Goal: Task Accomplishment & Management: Use online tool/utility

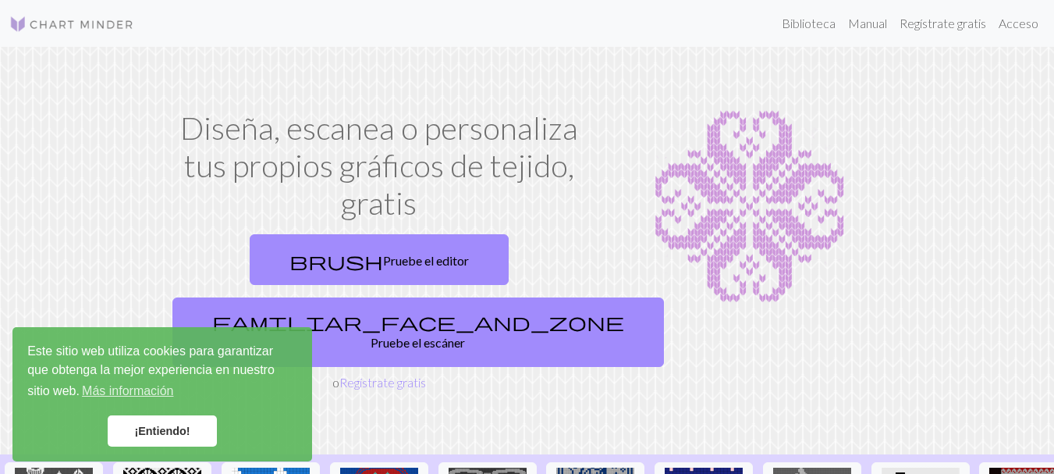
click at [177, 438] on link "¡Entiendo!" at bounding box center [162, 430] width 109 height 31
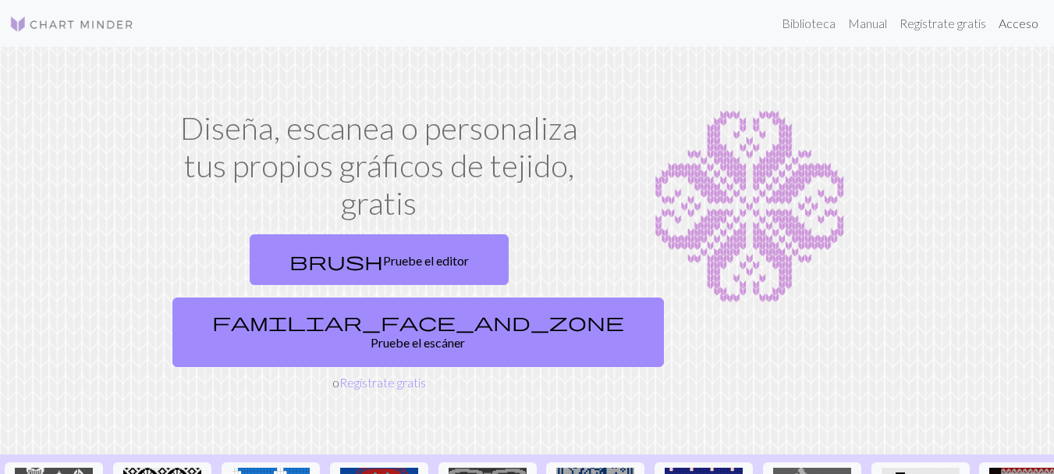
click at [1010, 25] on font "Acceso" at bounding box center [1019, 23] width 40 height 15
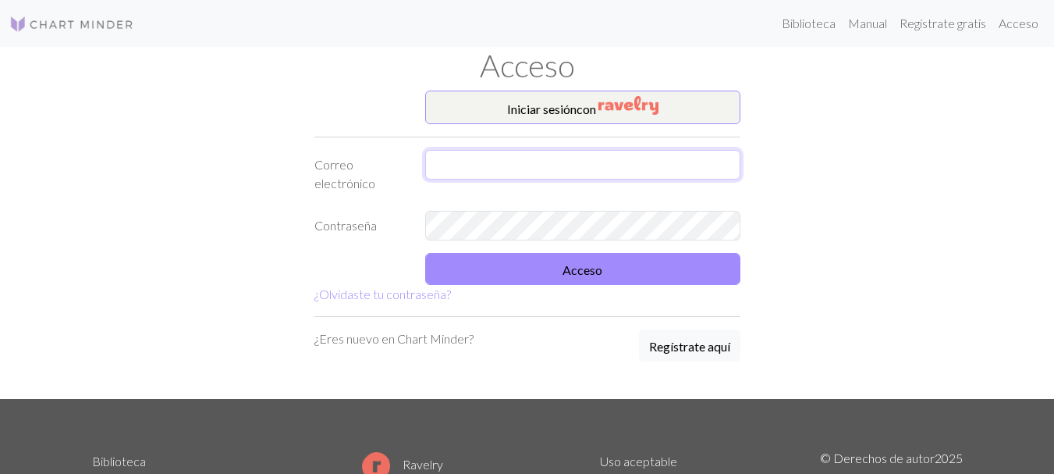
click at [603, 161] on input "text" at bounding box center [582, 165] width 315 height 30
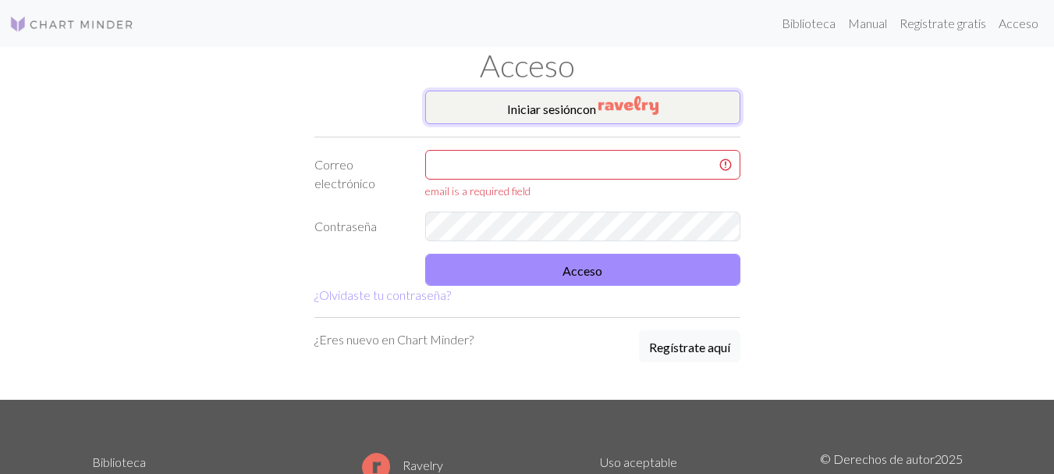
click at [632, 108] on img "button" at bounding box center [628, 105] width 60 height 19
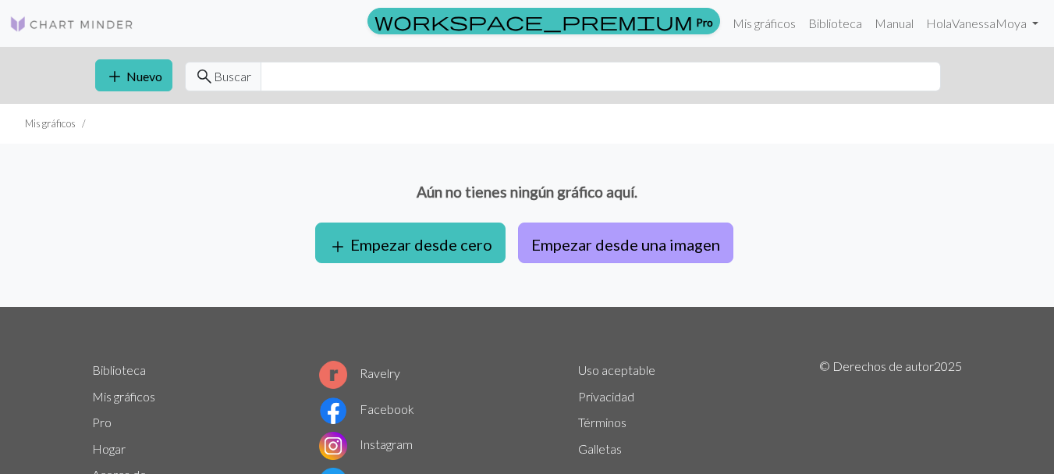
click at [651, 234] on font "Empezar desde una imagen" at bounding box center [625, 241] width 189 height 19
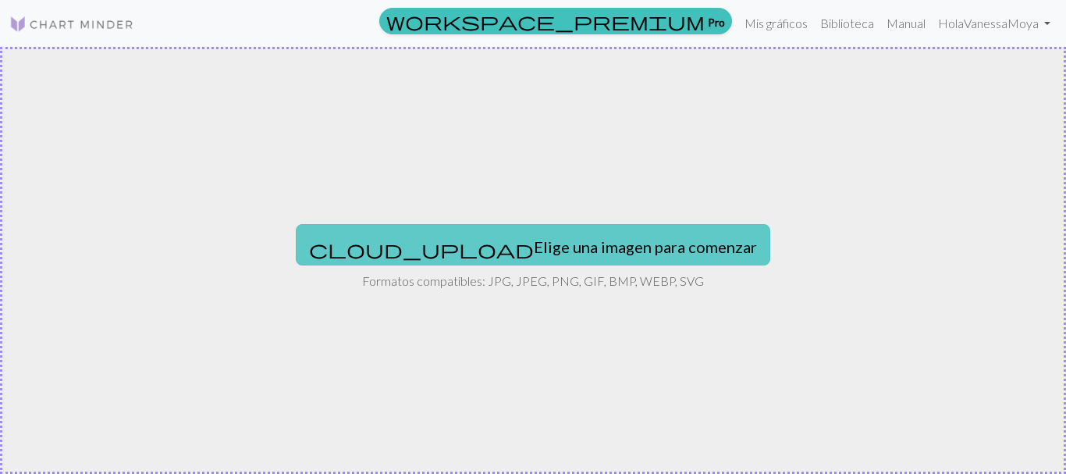
click at [534, 254] on font "Elige una imagen para comenzar" at bounding box center [645, 246] width 223 height 19
click at [534, 247] on font "Elige una imagen para comenzar" at bounding box center [645, 246] width 223 height 19
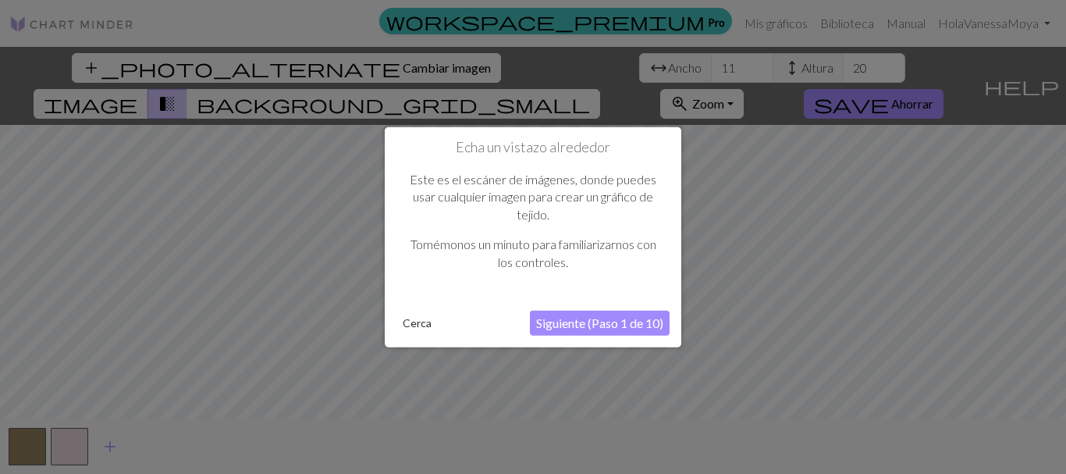
click at [605, 324] on font "Siguiente (Paso 1 de 10)" at bounding box center [599, 322] width 127 height 15
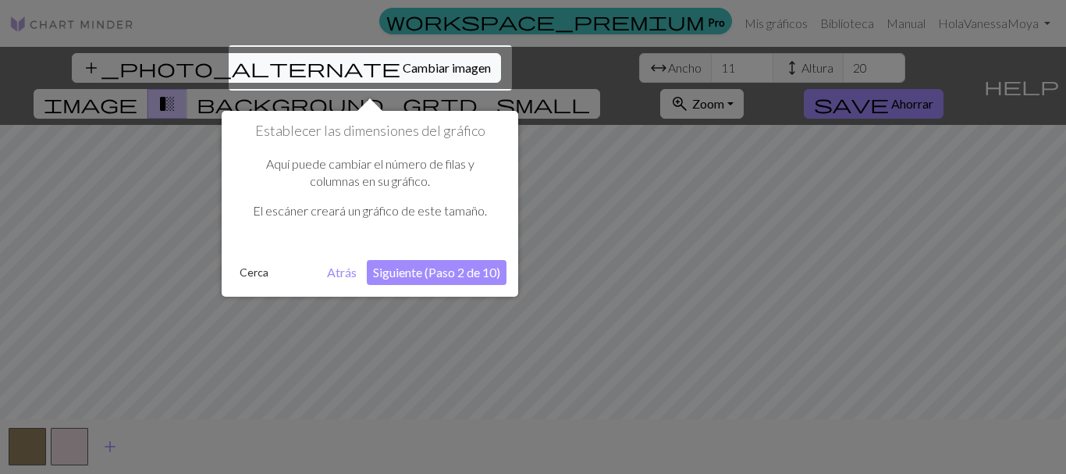
click at [462, 269] on font "Siguiente (Paso 2 de 10)" at bounding box center [436, 271] width 127 height 15
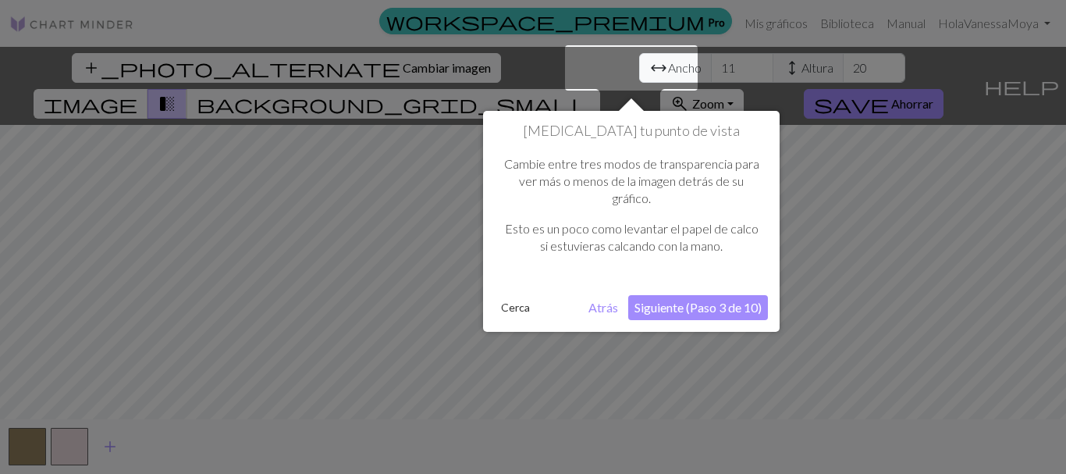
click at [667, 310] on font "Siguiente (Paso 3 de 10)" at bounding box center [697, 307] width 127 height 15
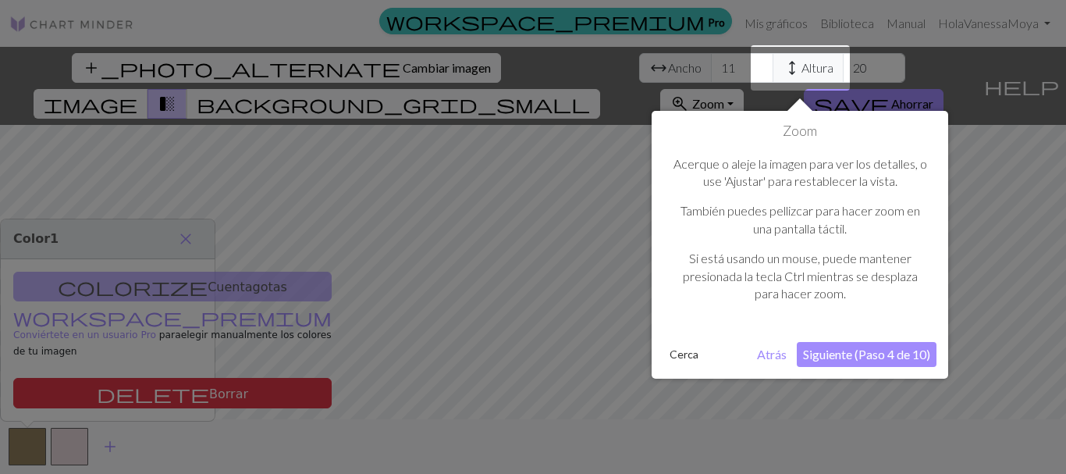
click at [849, 350] on font "Siguiente (Paso 4 de 10)" at bounding box center [866, 353] width 127 height 15
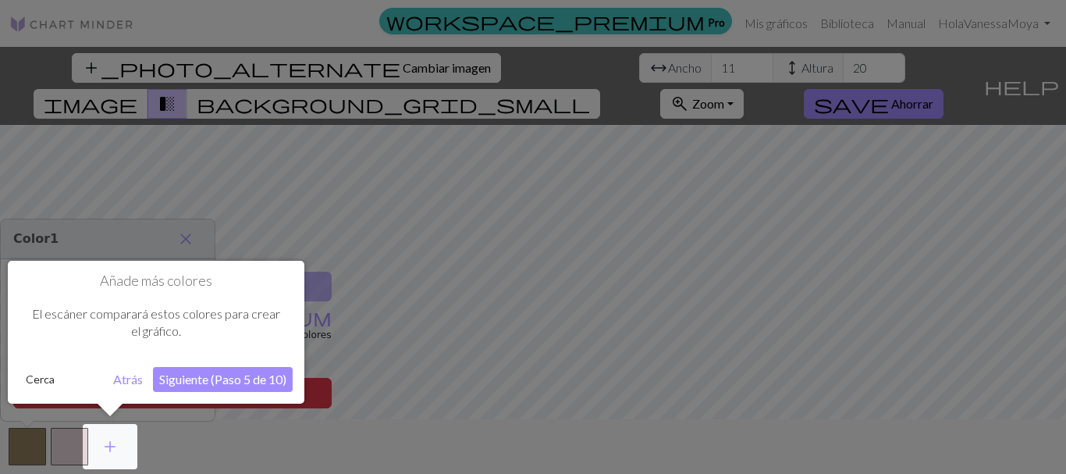
click at [237, 388] on button "Siguiente (Paso 5 de 10)" at bounding box center [223, 379] width 140 height 25
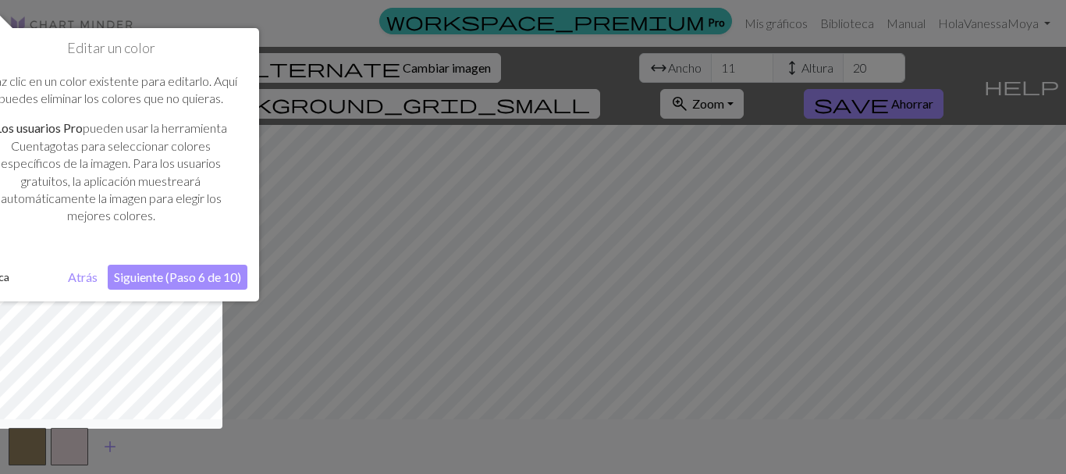
click at [185, 266] on button "Siguiente (Paso 6 de 10)" at bounding box center [178, 276] width 140 height 25
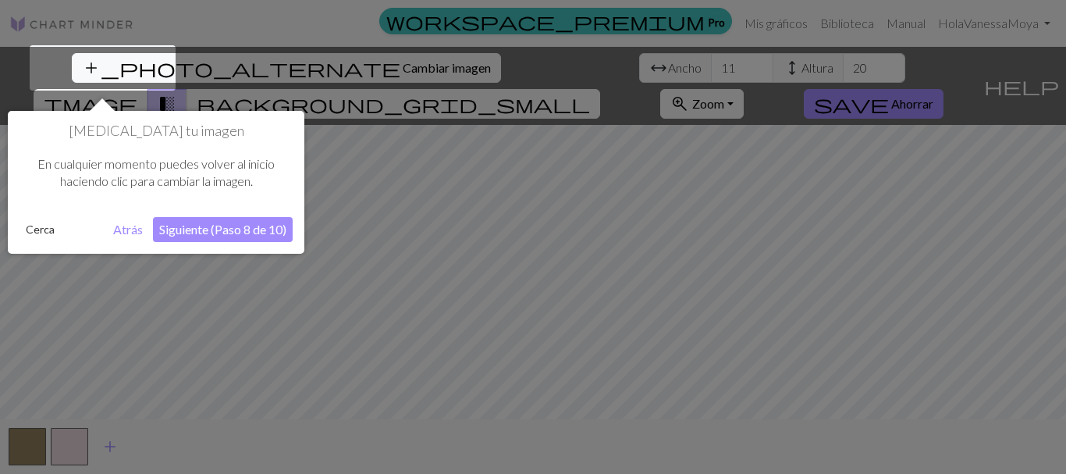
click at [250, 231] on font "Siguiente (Paso 8 de 10)" at bounding box center [222, 229] width 127 height 15
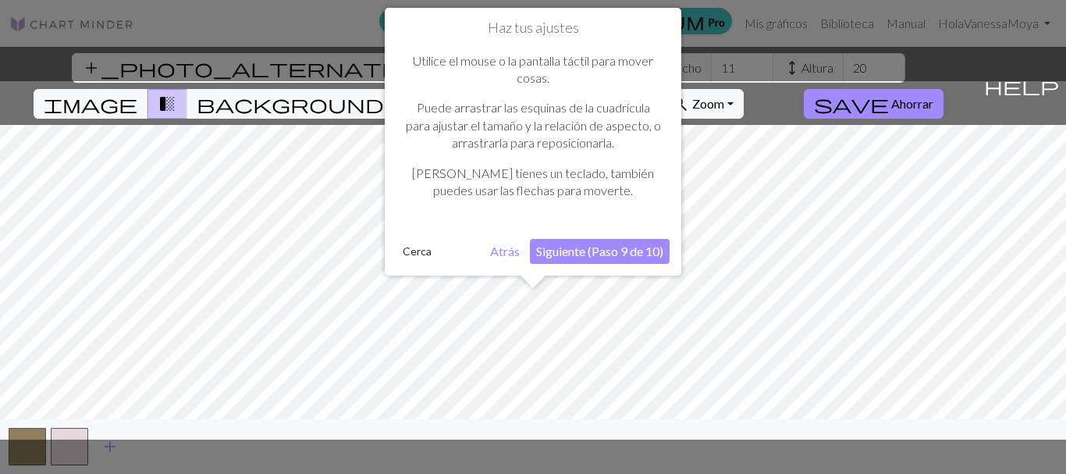
click at [567, 251] on font "Siguiente (Paso 9 de 10)" at bounding box center [599, 250] width 127 height 15
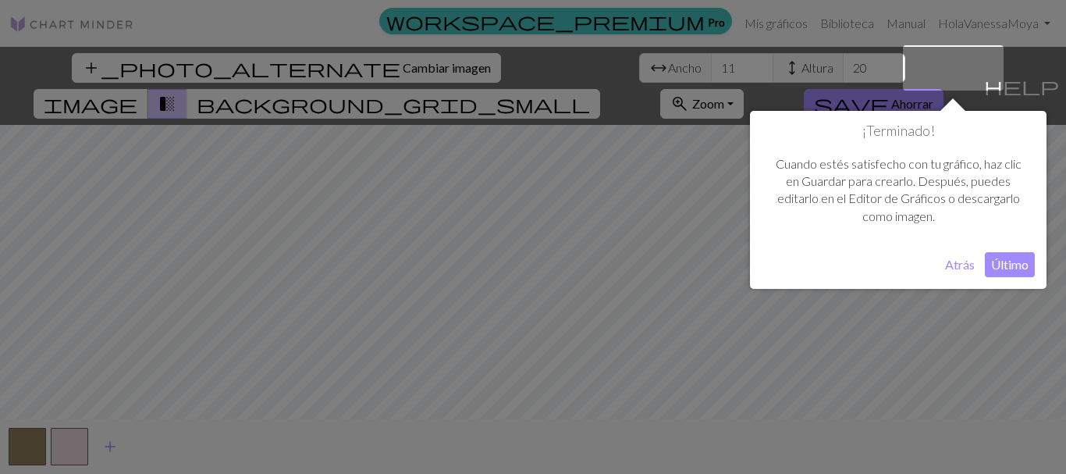
click at [1020, 260] on font "Último" at bounding box center [1009, 264] width 37 height 15
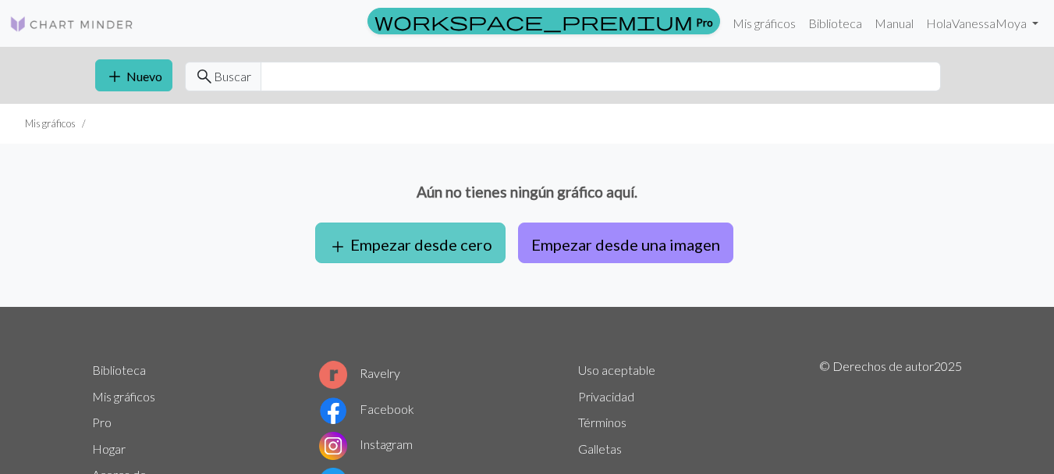
click at [409, 242] on font "Empezar desde cero" at bounding box center [421, 244] width 142 height 19
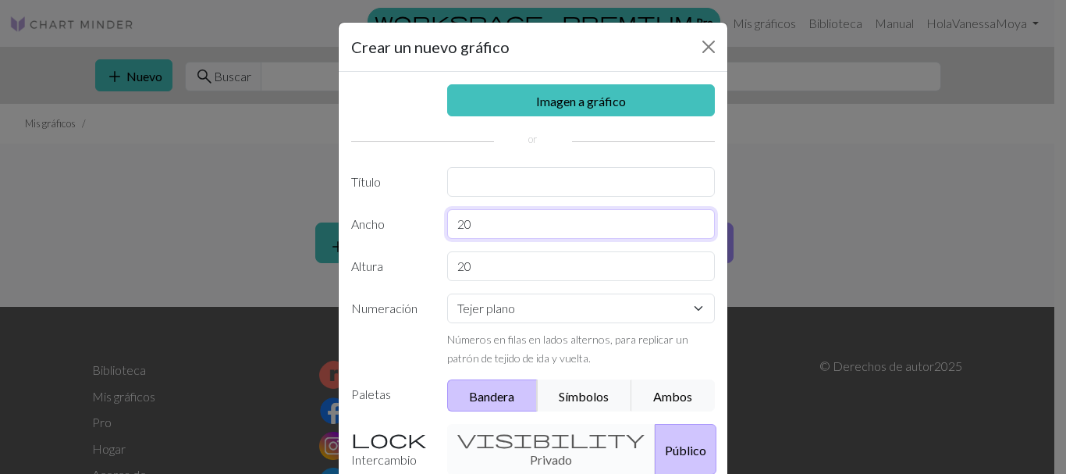
click at [520, 229] on input "20" at bounding box center [581, 224] width 268 height 30
type input "2"
type input "60"
click at [500, 268] on input "20" at bounding box center [581, 266] width 268 height 30
type input "2"
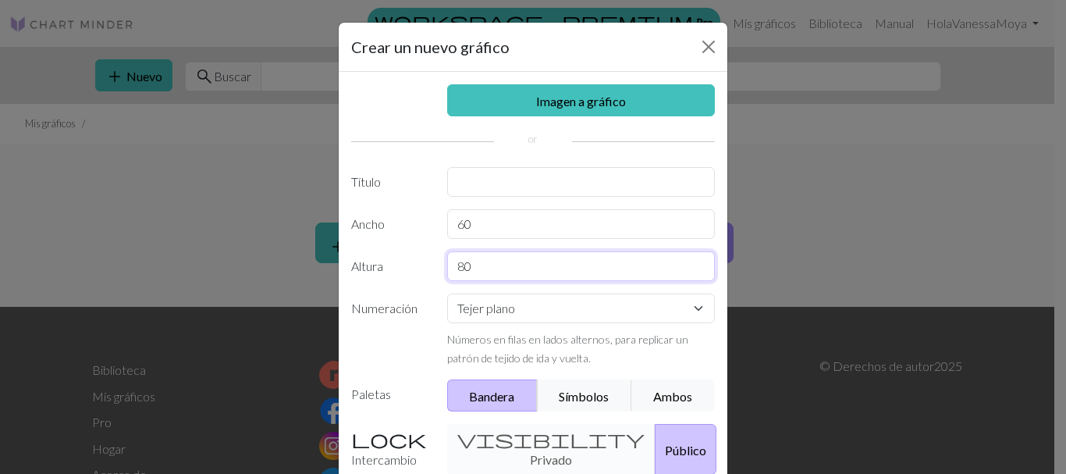
type input "80"
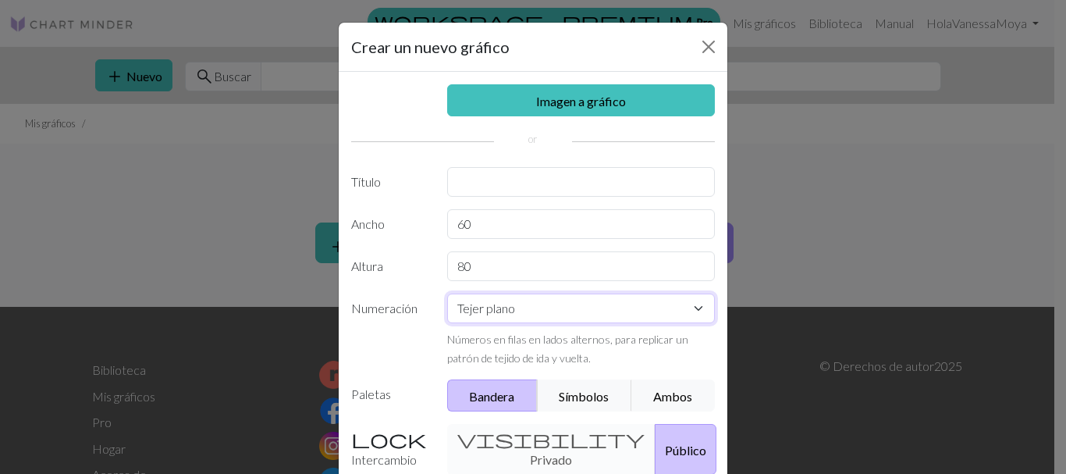
click at [482, 312] on select "Tejer plano Tejer en redondo Tejido de encaje [GEOGRAPHIC_DATA][PERSON_NAME]" at bounding box center [581, 308] width 268 height 30
click at [447, 293] on select "Tejer plano Tejer en redondo Tejido de encaje [GEOGRAPHIC_DATA][PERSON_NAME]" at bounding box center [581, 308] width 268 height 30
click at [523, 303] on select "Tejer plano Tejer en redondo Tejido de encaje [GEOGRAPHIC_DATA][PERSON_NAME]" at bounding box center [581, 308] width 268 height 30
click at [447, 293] on select "Tejer plano Tejer en redondo Tejido de encaje [GEOGRAPHIC_DATA][PERSON_NAME]" at bounding box center [581, 308] width 268 height 30
select select "flat"
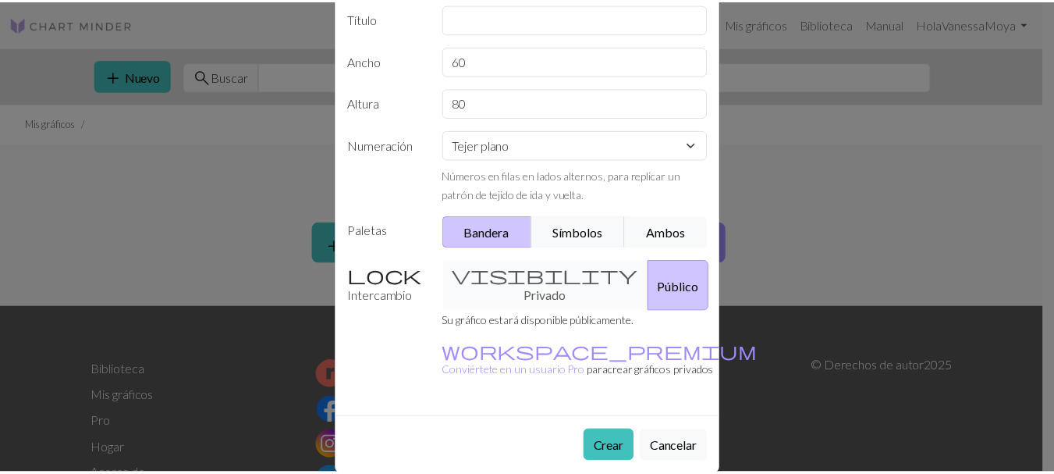
scroll to position [169, 0]
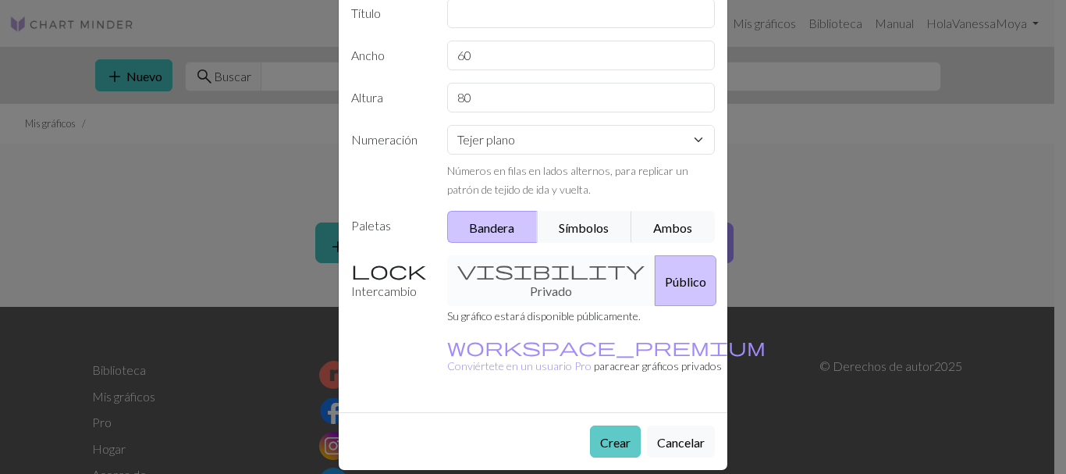
click at [619, 435] on font "Crear" at bounding box center [615, 442] width 30 height 15
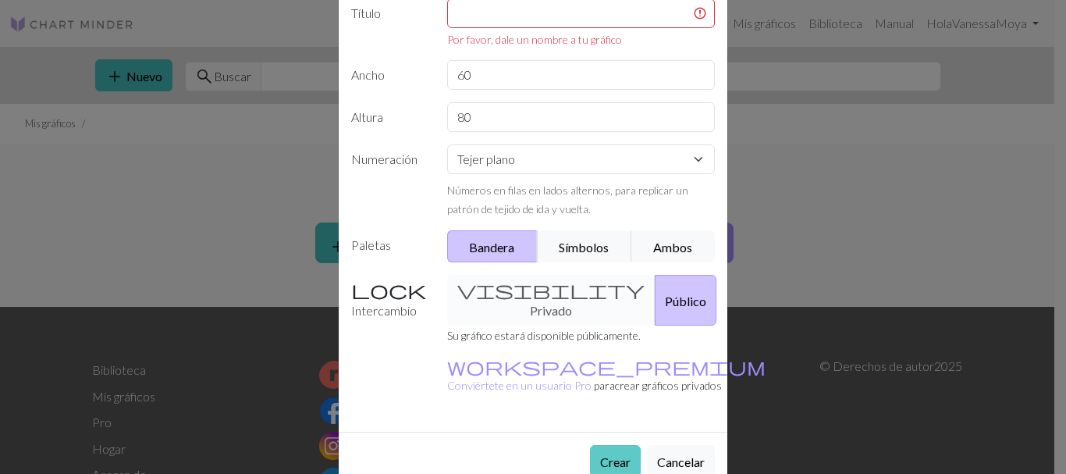
click at [619, 445] on button "Crear" at bounding box center [615, 461] width 51 height 32
click at [587, 7] on input "text" at bounding box center [581, 13] width 268 height 30
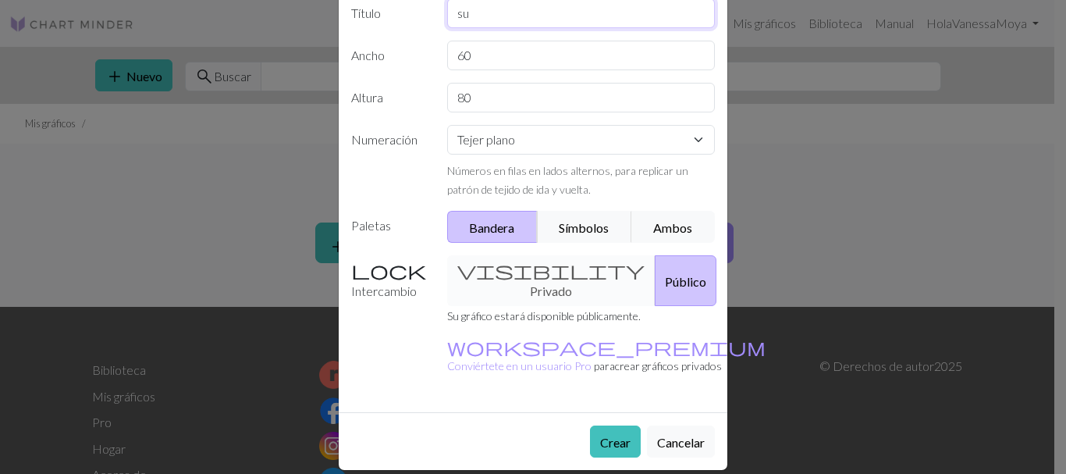
type input "s"
type input "patron de [PERSON_NAME]"
click at [610, 433] on font "Crear" at bounding box center [615, 440] width 30 height 15
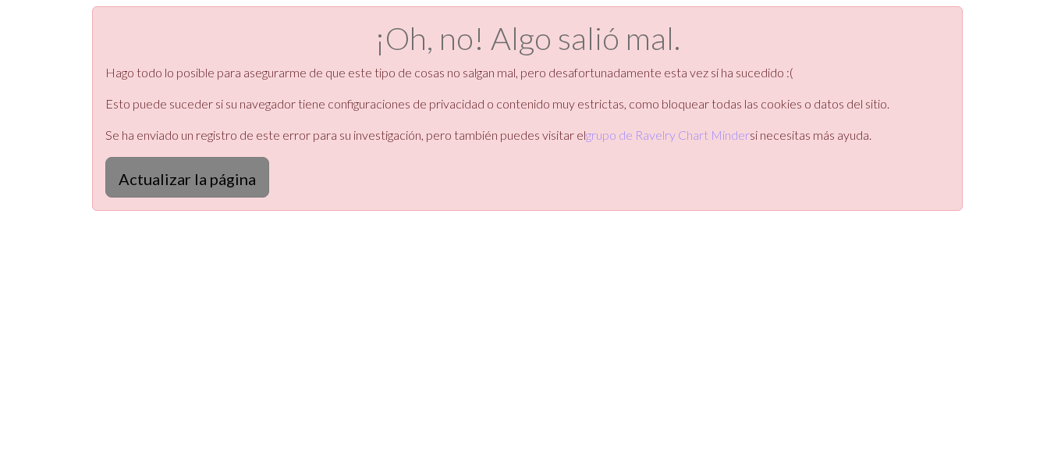
click at [187, 180] on font "Actualizar la página" at bounding box center [187, 178] width 137 height 19
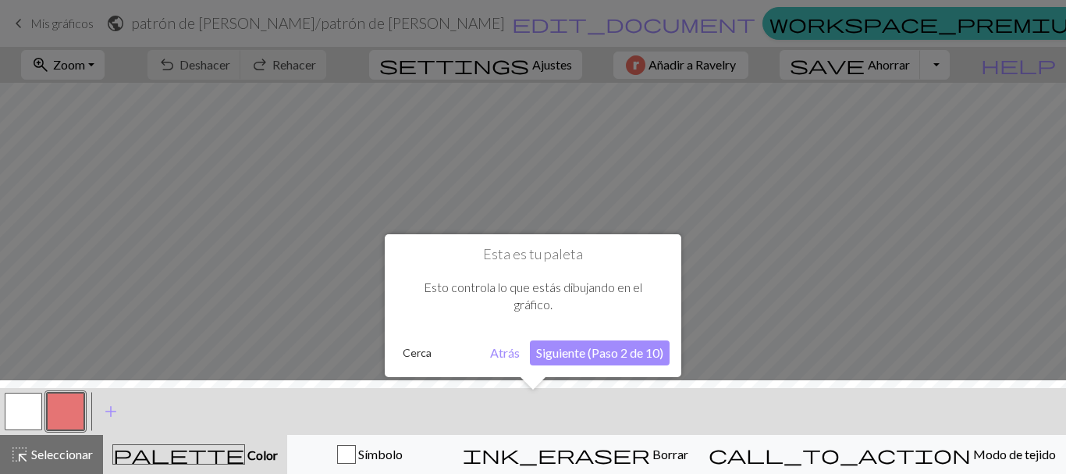
click at [520, 110] on div at bounding box center [533, 237] width 1066 height 474
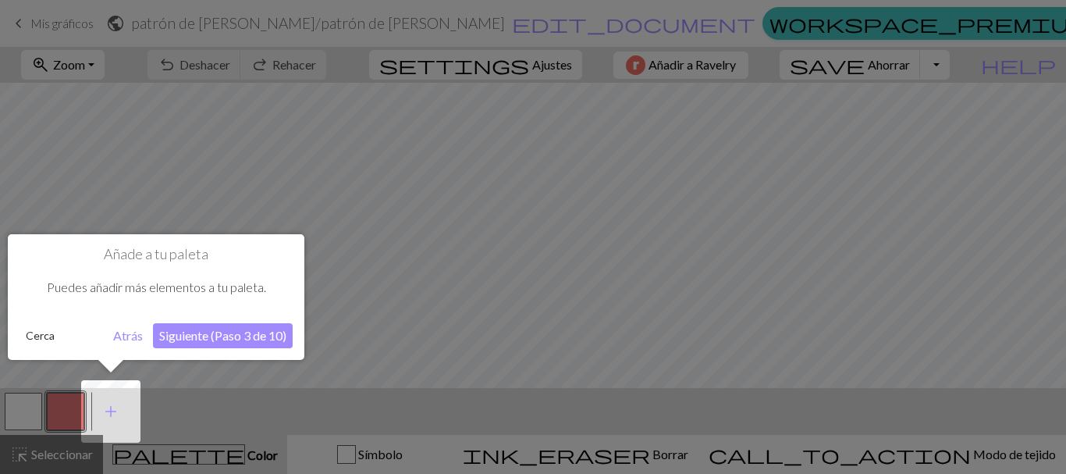
click at [245, 337] on font "Siguiente (Paso 3 de 10)" at bounding box center [222, 335] width 127 height 15
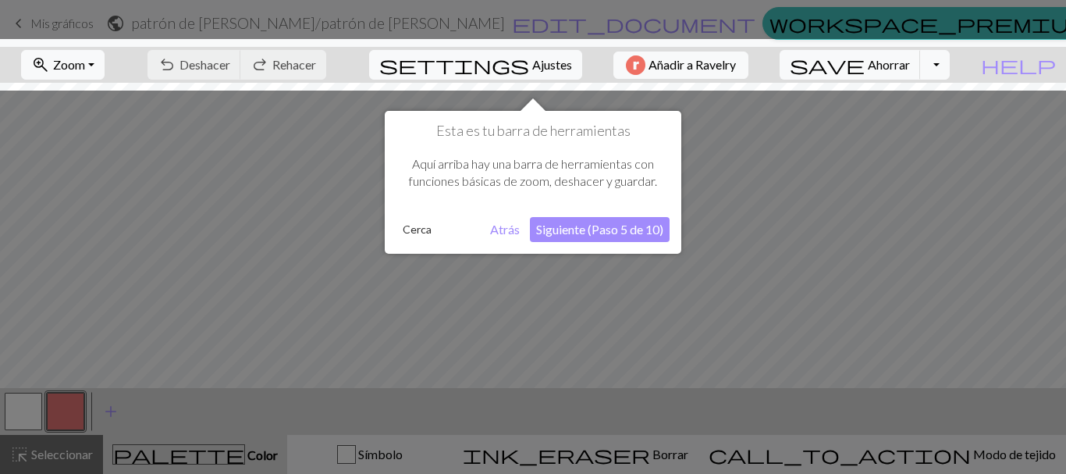
click at [587, 225] on font "Siguiente (Paso 5 de 10)" at bounding box center [599, 229] width 127 height 15
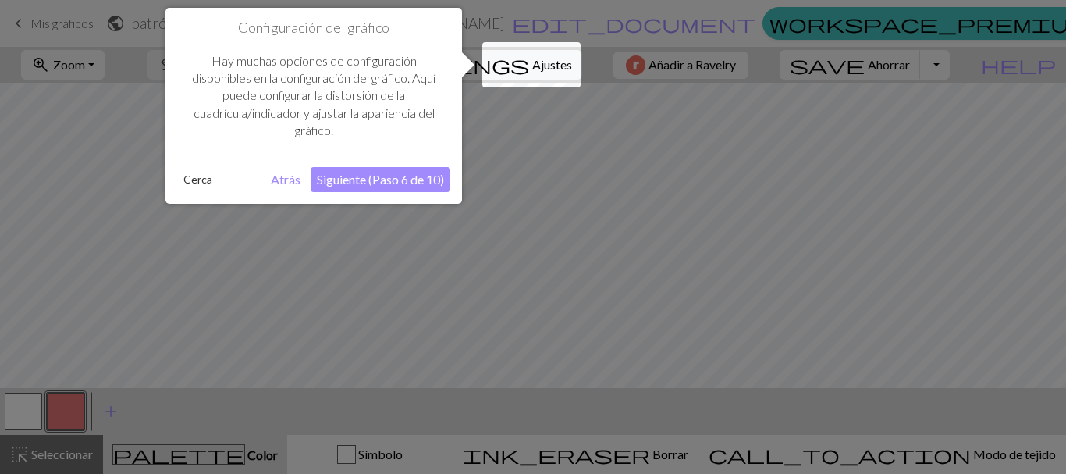
click at [379, 169] on button "Siguiente (Paso 6 de 10)" at bounding box center [380, 179] width 140 height 25
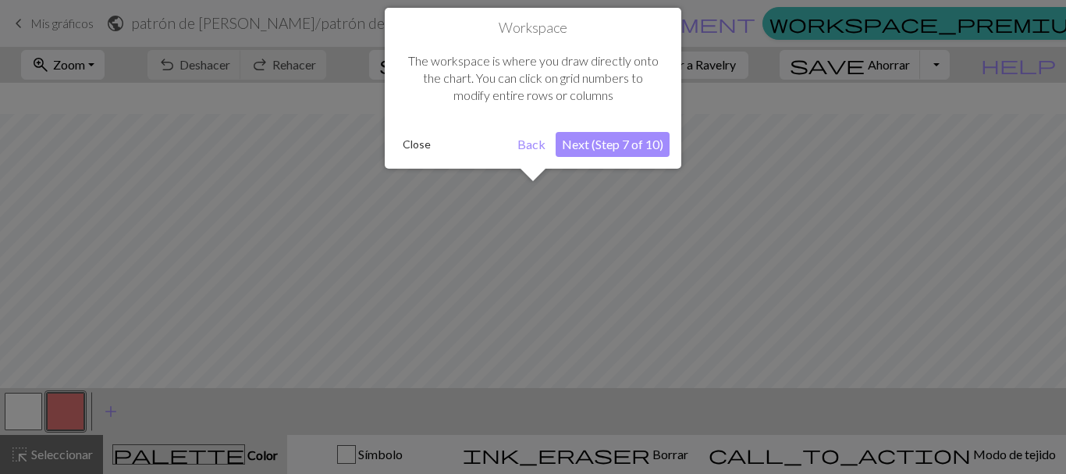
scroll to position [59, 0]
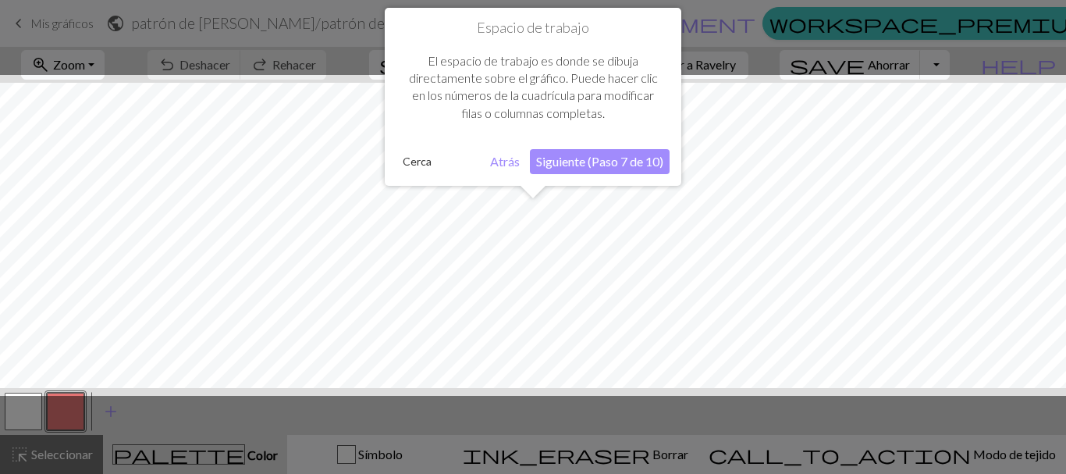
click at [615, 160] on font "Siguiente (Paso 7 de 10)" at bounding box center [599, 161] width 127 height 15
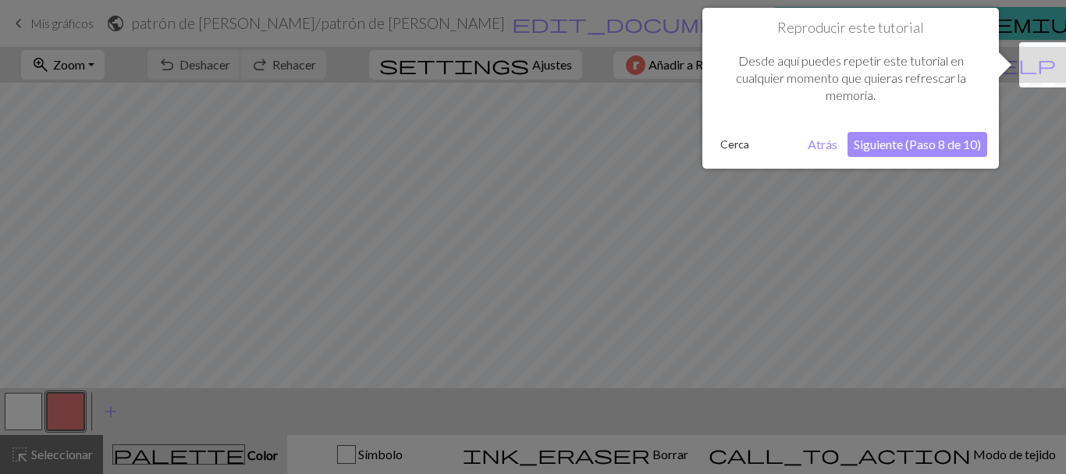
click at [925, 139] on font "Siguiente (Paso 8 de 10)" at bounding box center [916, 144] width 127 height 15
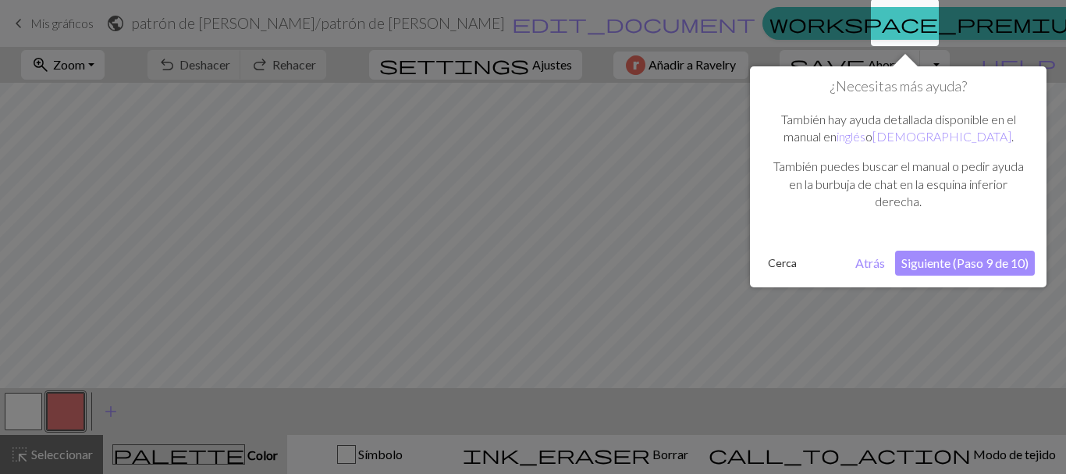
click at [946, 259] on font "Siguiente (Paso 9 de 10)" at bounding box center [964, 262] width 127 height 15
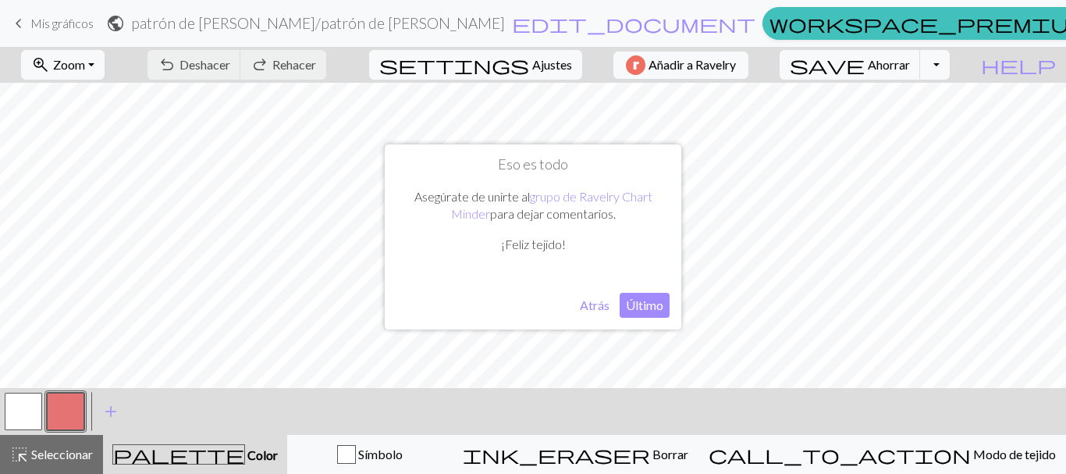
click at [653, 308] on font "Último" at bounding box center [644, 304] width 37 height 15
click at [108, 410] on span "add" at bounding box center [110, 411] width 19 height 22
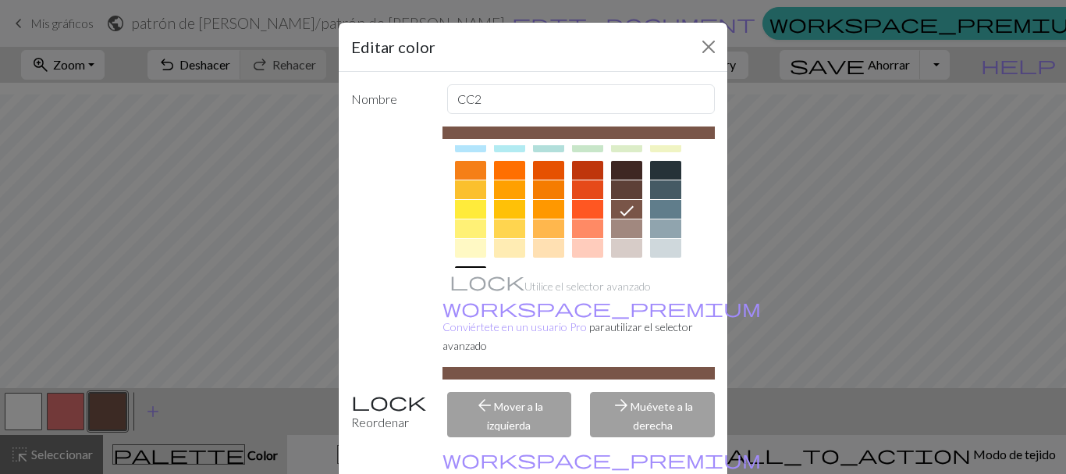
scroll to position [211, 0]
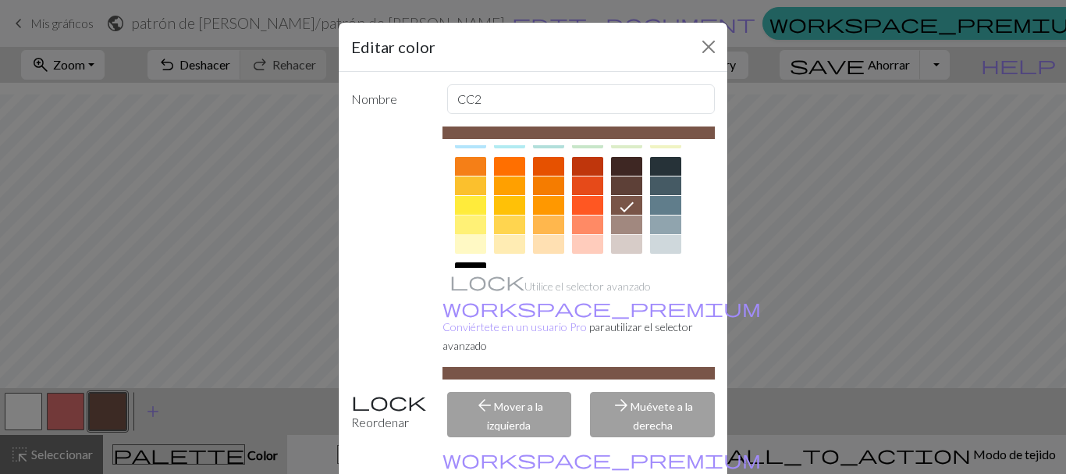
click at [467, 222] on div at bounding box center [470, 224] width 31 height 19
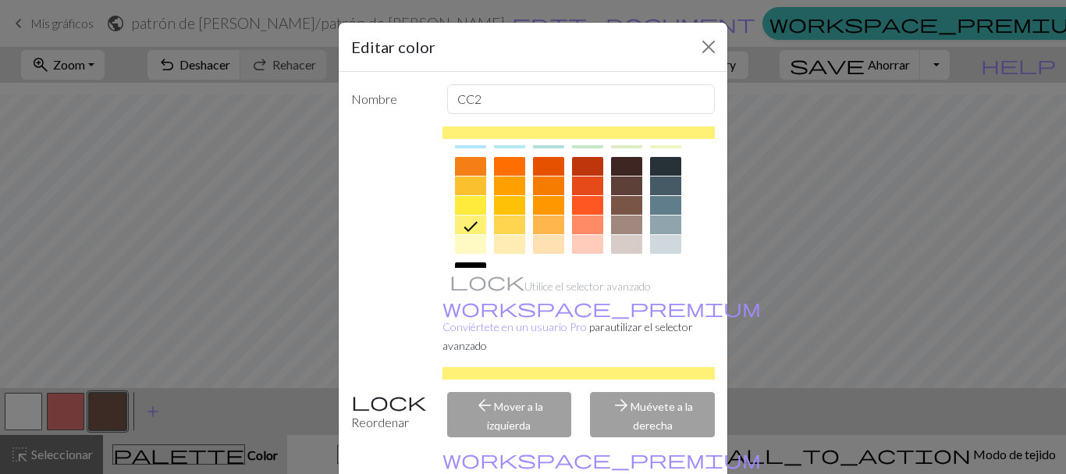
click at [606, 394] on div "arrow_forward Muévete a la derecha" at bounding box center [652, 414] width 144 height 45
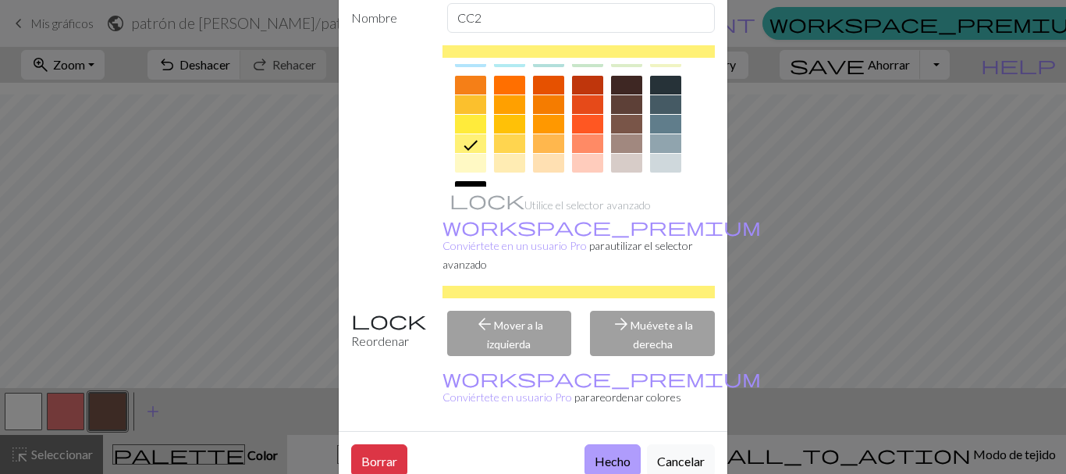
click at [606, 453] on font "Hecho" at bounding box center [612, 460] width 36 height 15
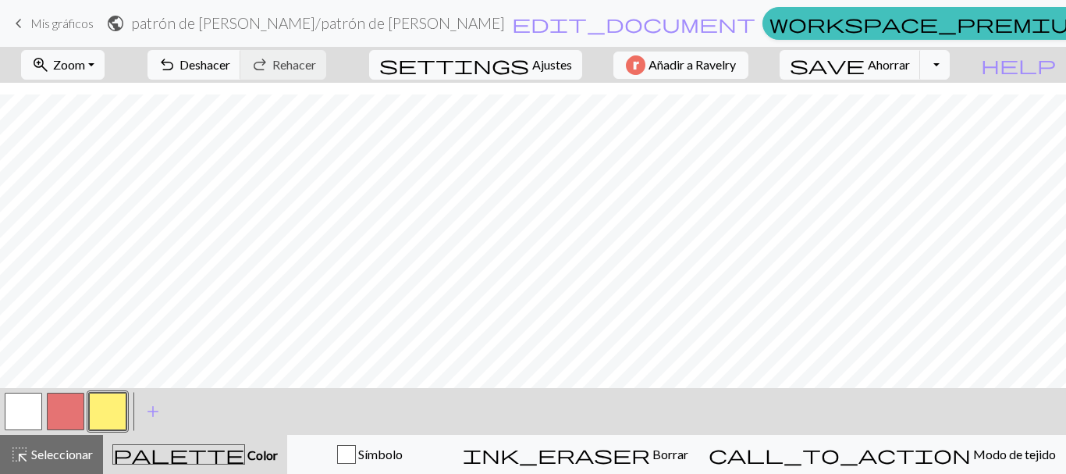
click at [67, 397] on button "button" at bounding box center [65, 410] width 37 height 37
click at [67, 398] on button "button" at bounding box center [65, 410] width 37 height 37
click at [67, 398] on div "Edit colour Name CC1 Use advanced picker workspace_premium Become a Pro user to…" at bounding box center [533, 237] width 1066 height 474
click at [67, 398] on button "button" at bounding box center [65, 410] width 37 height 37
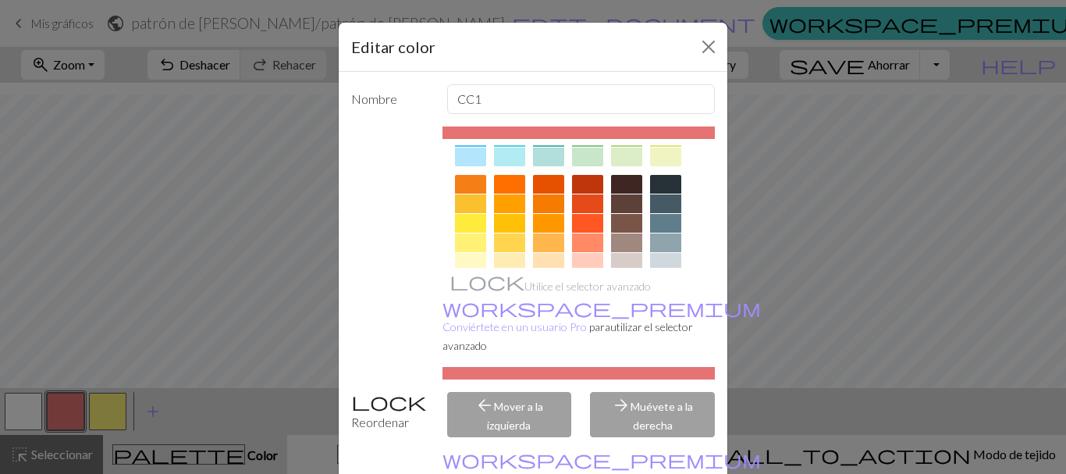
scroll to position [197, 0]
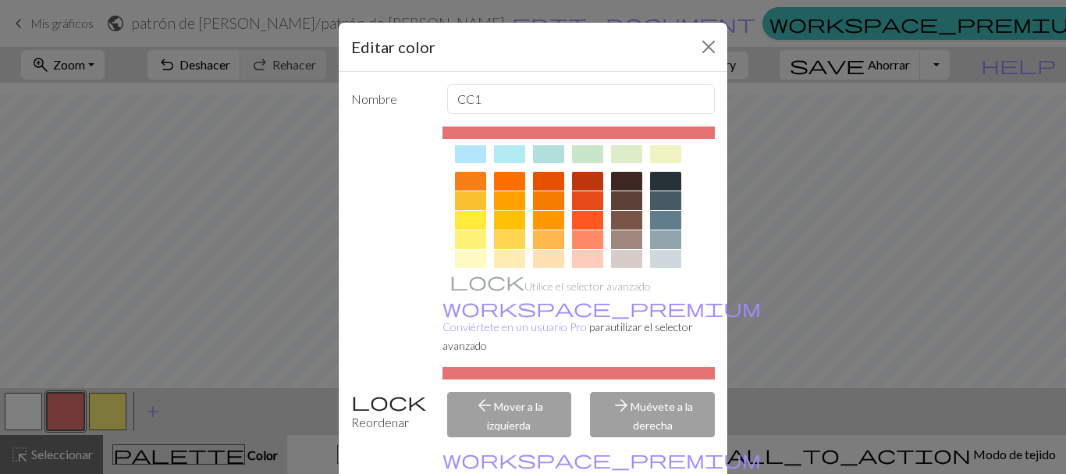
click at [496, 228] on div at bounding box center [509, 220] width 31 height 19
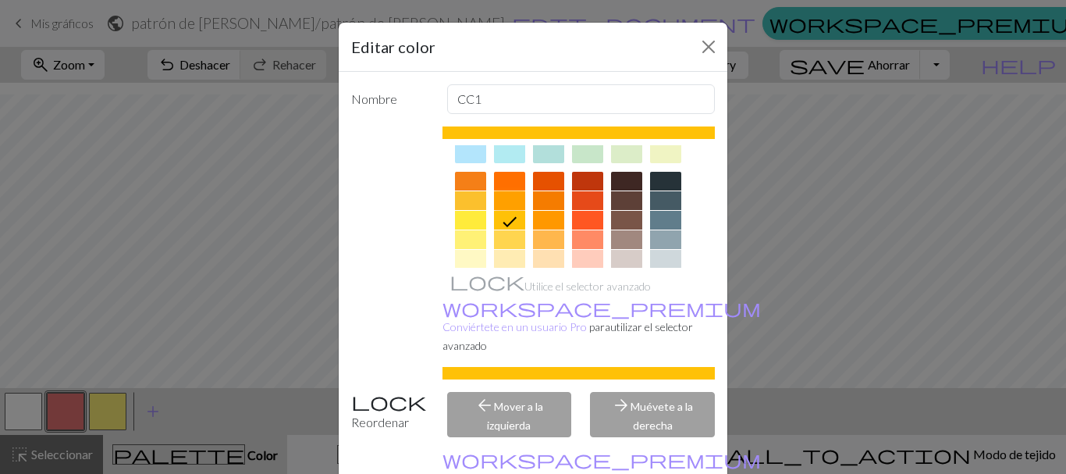
click at [506, 201] on div at bounding box center [509, 200] width 31 height 19
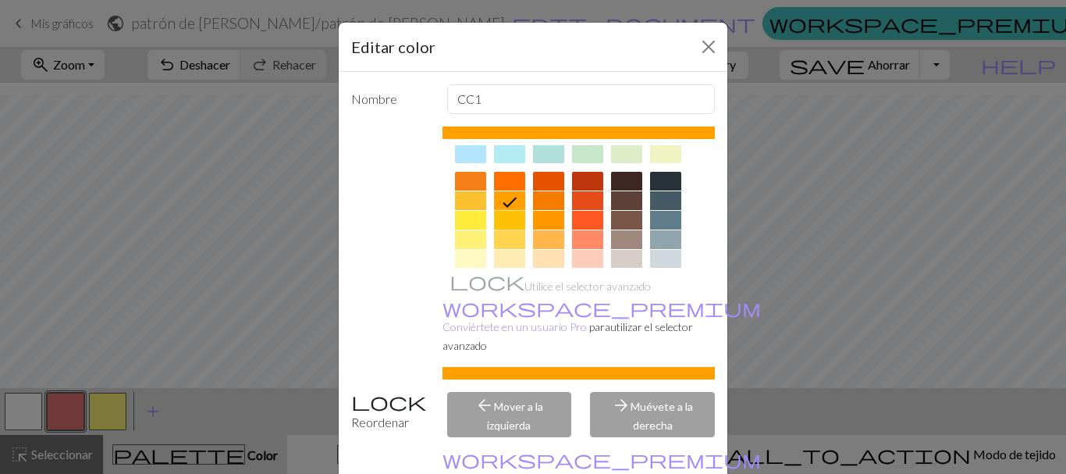
click at [504, 220] on div at bounding box center [509, 220] width 31 height 19
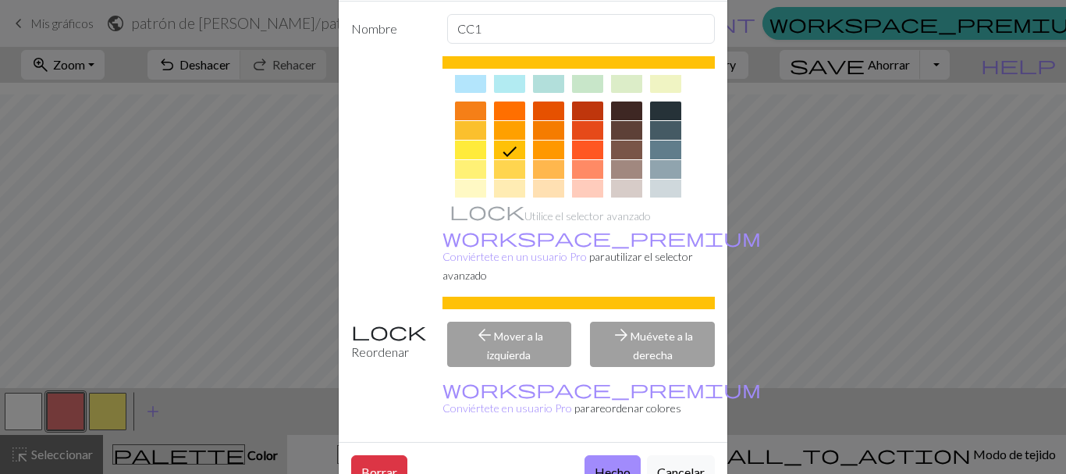
scroll to position [81, 0]
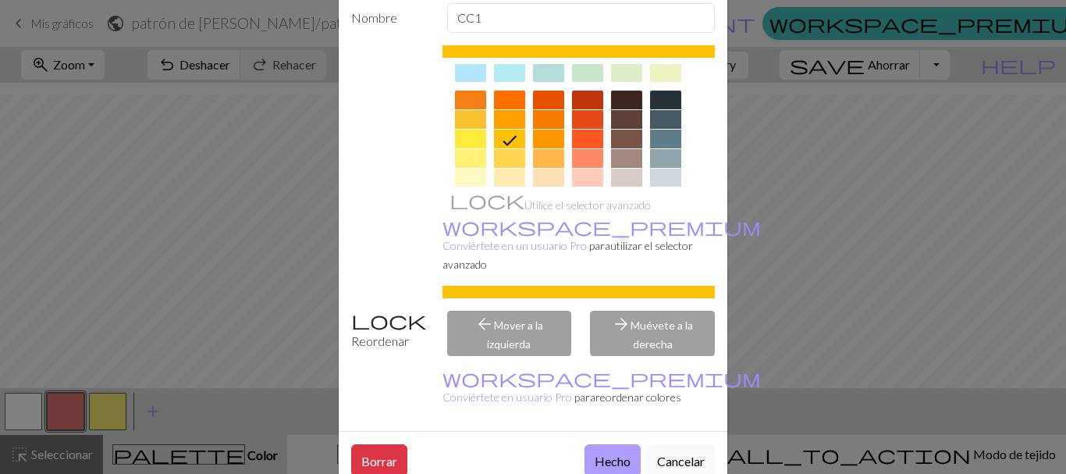
click at [604, 453] on font "Hecho" at bounding box center [612, 460] width 36 height 15
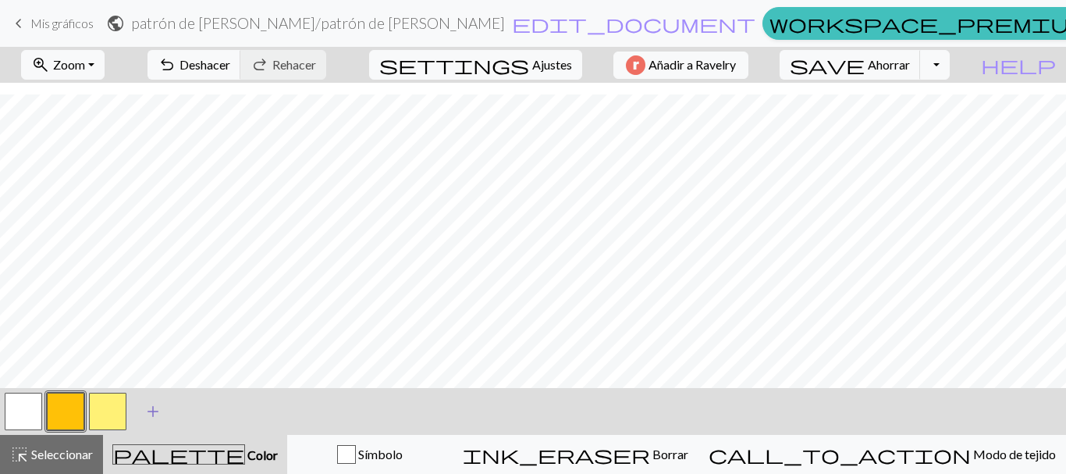
click at [149, 410] on span "add" at bounding box center [153, 411] width 19 height 22
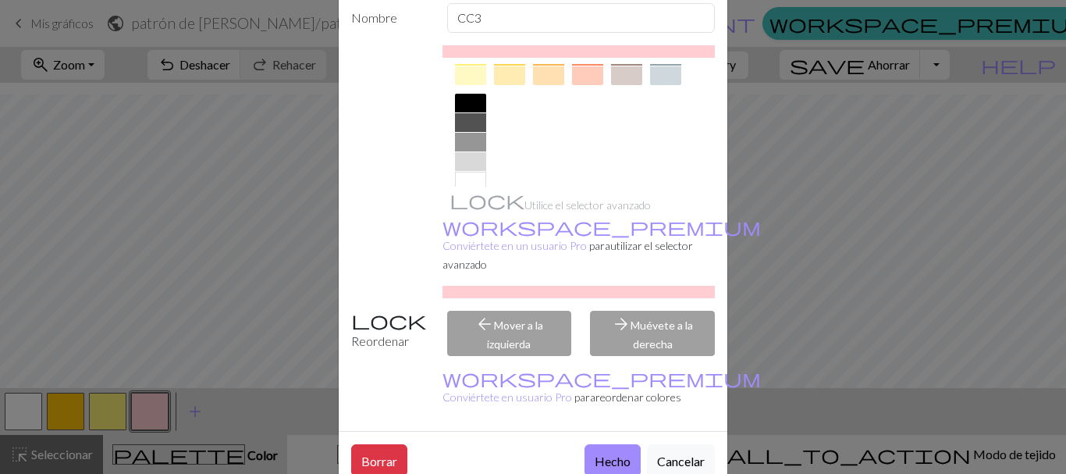
scroll to position [321, 0]
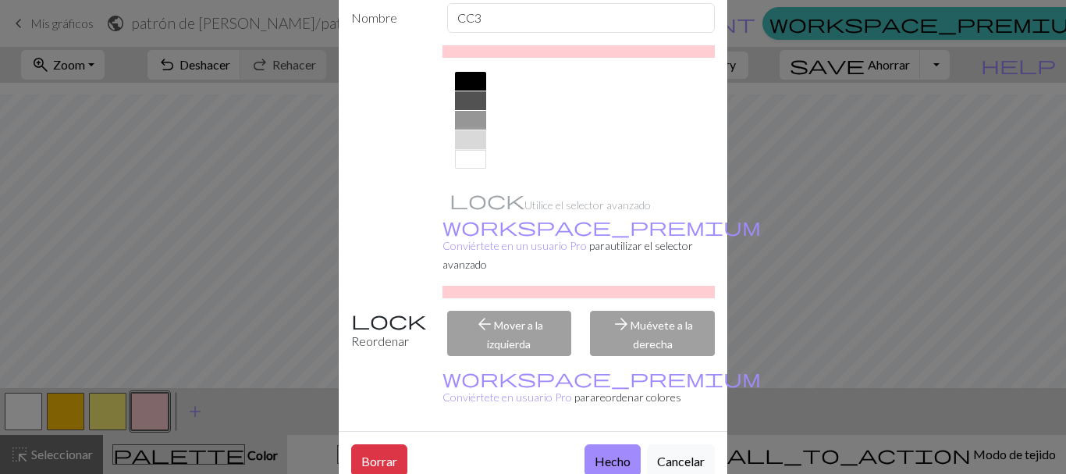
click at [460, 132] on div at bounding box center [470, 139] width 31 height 19
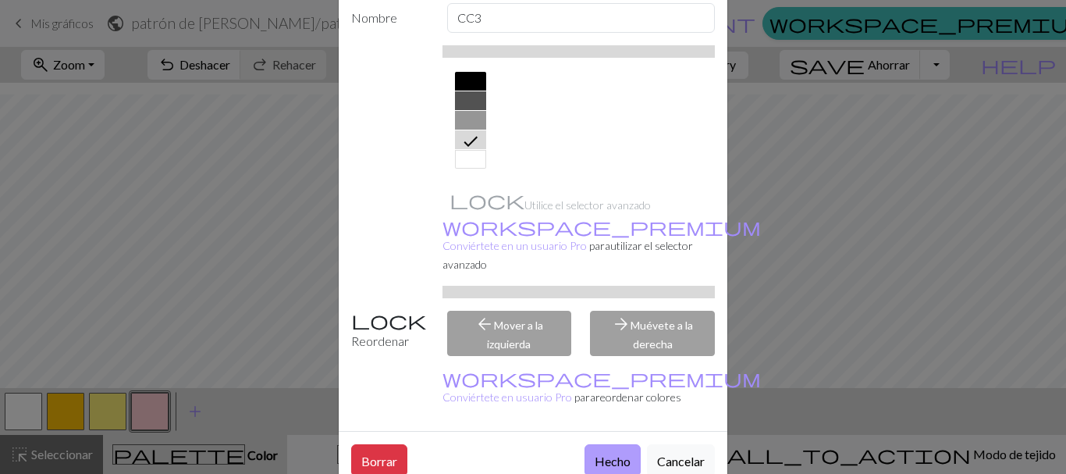
click at [609, 453] on font "Hecho" at bounding box center [612, 460] width 36 height 15
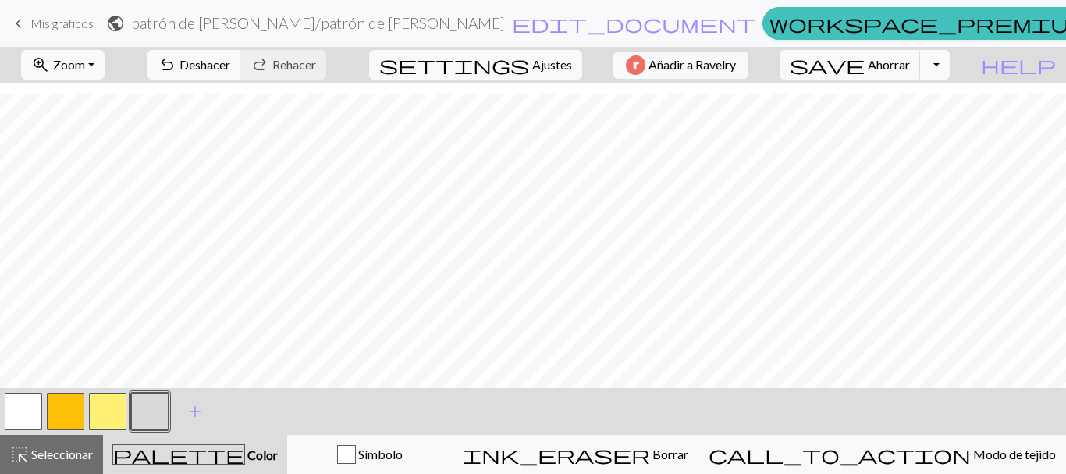
click at [160, 411] on button "button" at bounding box center [149, 410] width 37 height 37
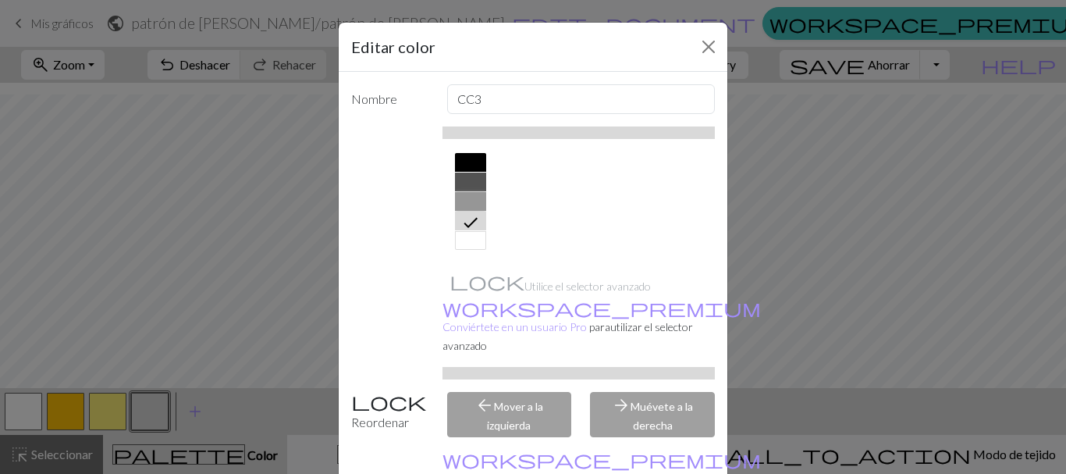
click at [467, 198] on div at bounding box center [470, 201] width 31 height 19
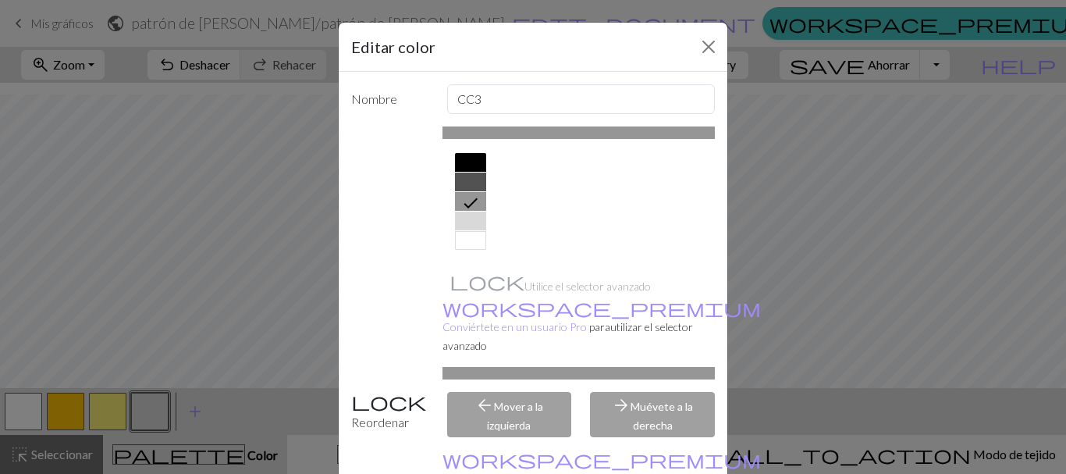
scroll to position [72, 0]
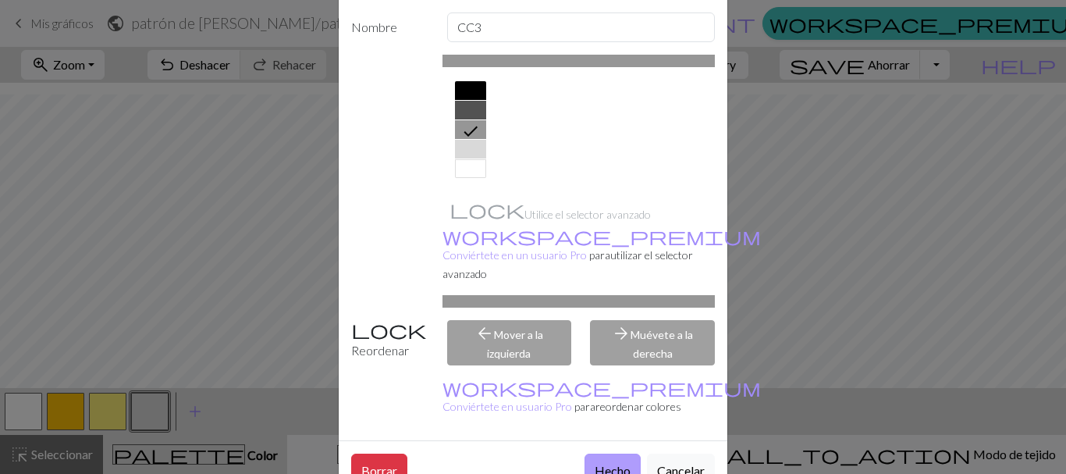
click at [603, 463] on font "Hecho" at bounding box center [612, 470] width 36 height 15
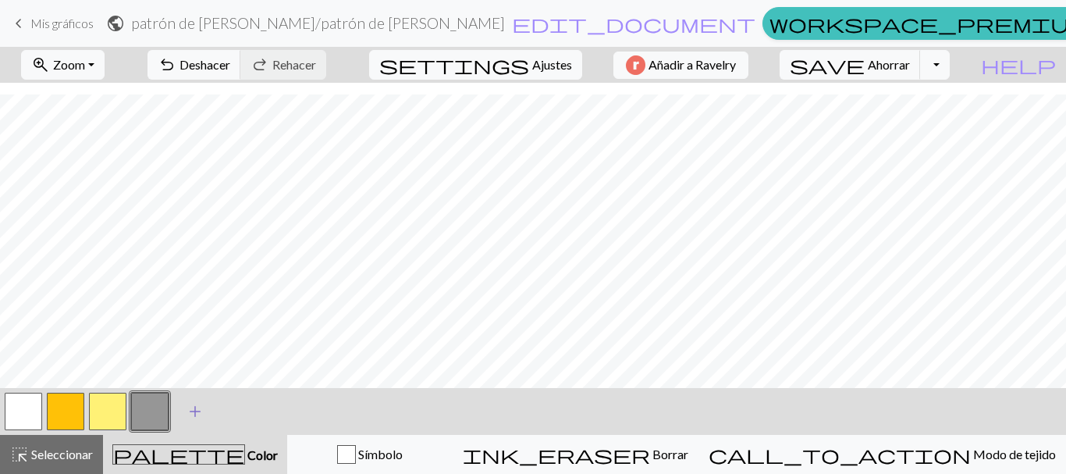
click at [193, 412] on span "add" at bounding box center [195, 411] width 19 height 22
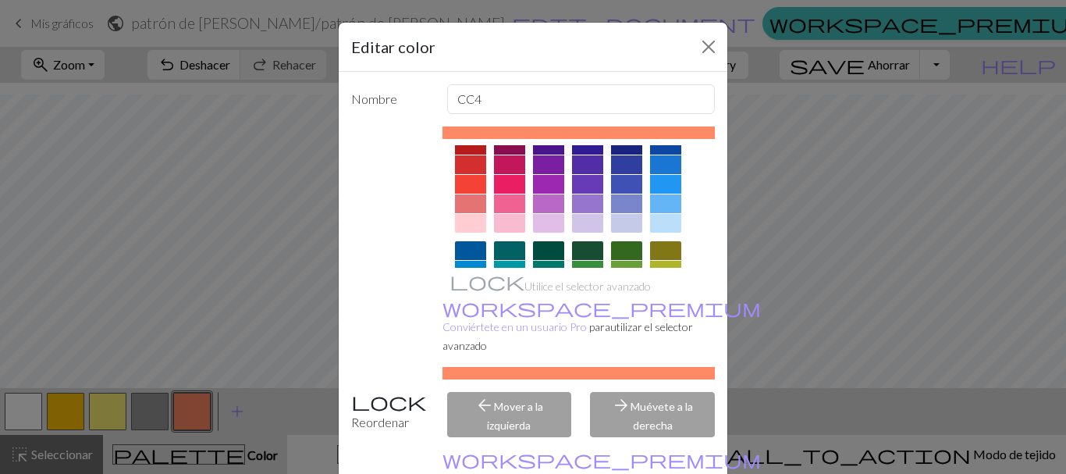
scroll to position [14, 0]
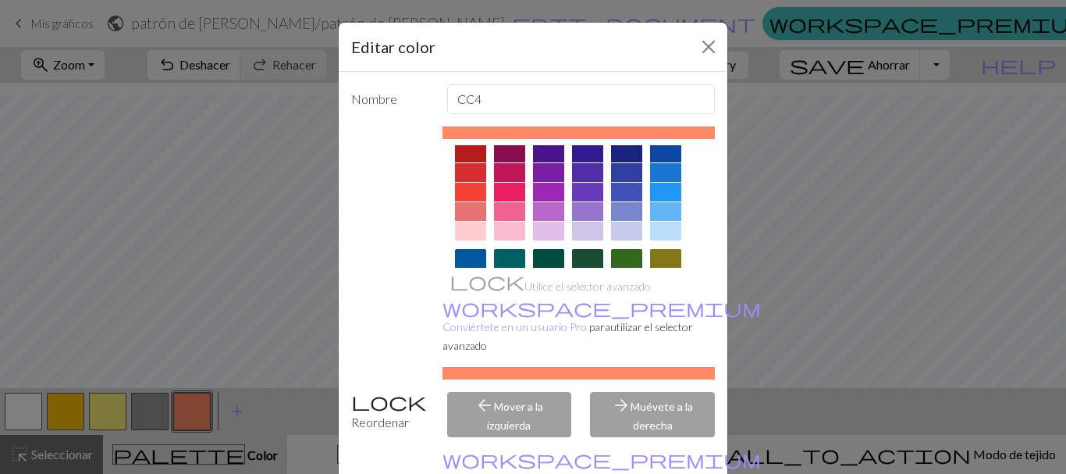
click at [460, 225] on div at bounding box center [470, 231] width 31 height 19
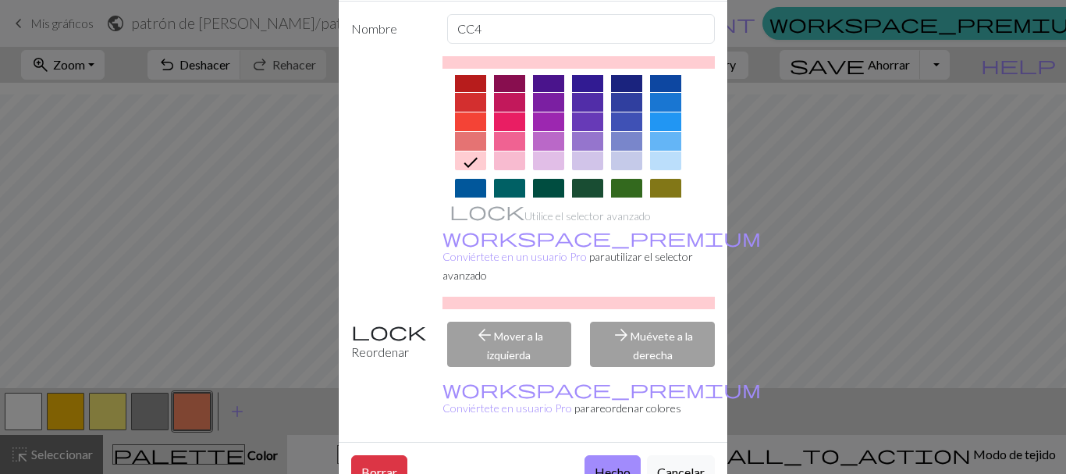
scroll to position [81, 0]
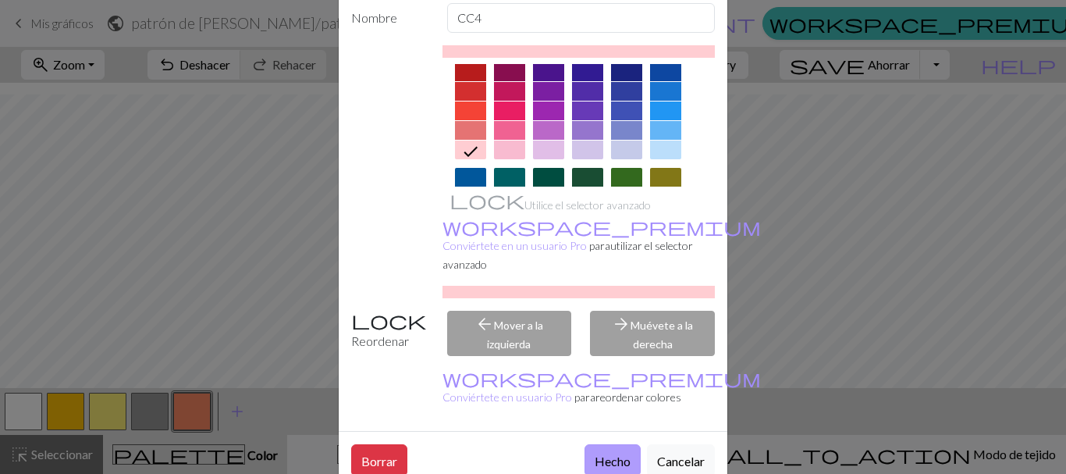
click at [619, 453] on font "Hecho" at bounding box center [612, 460] width 36 height 15
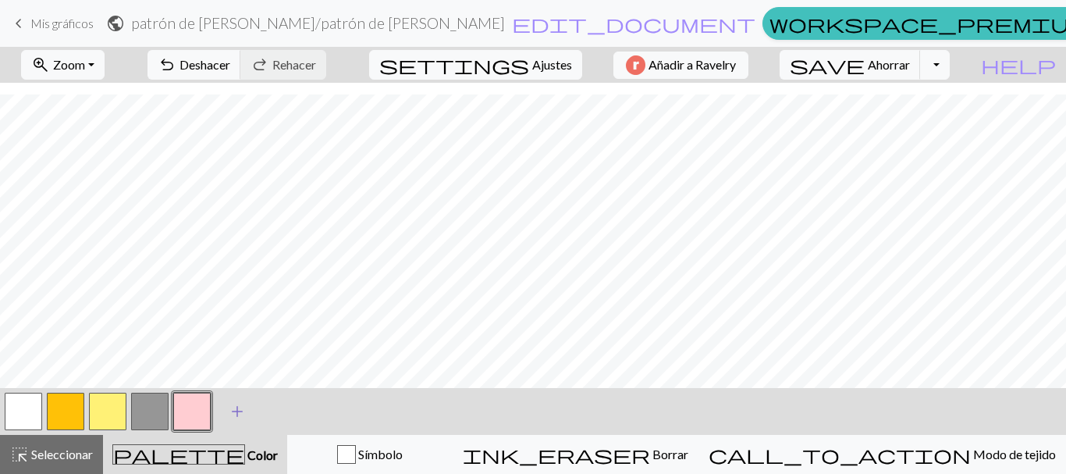
click at [232, 405] on span "add" at bounding box center [237, 411] width 19 height 22
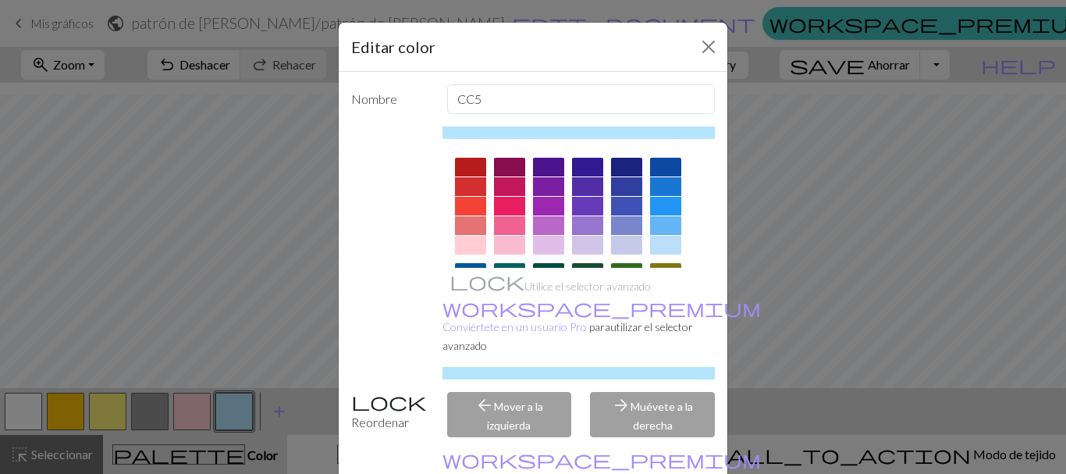
click at [466, 220] on div at bounding box center [470, 225] width 31 height 19
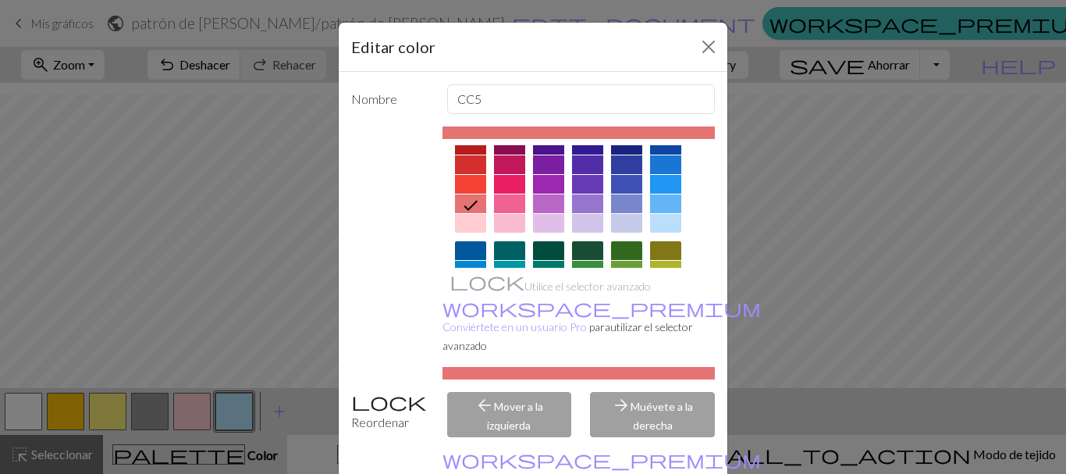
scroll to position [0, 0]
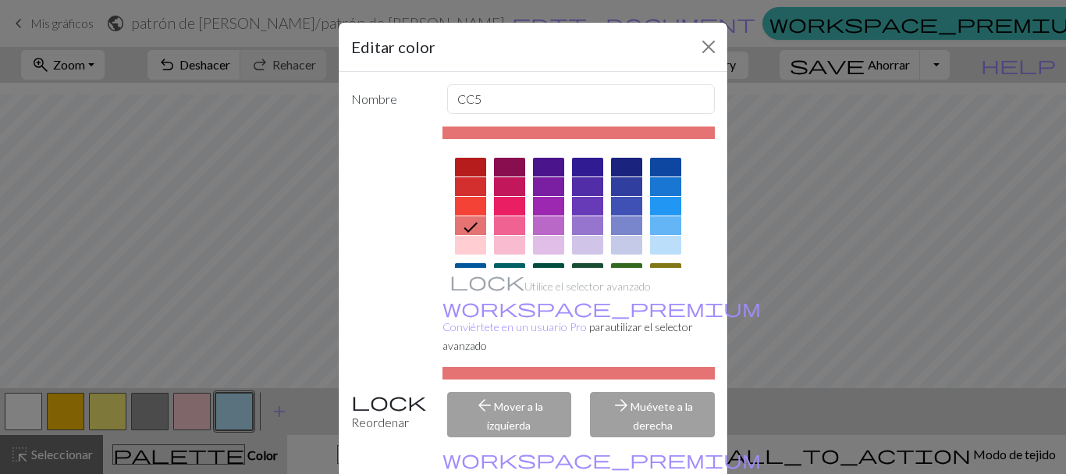
click at [494, 220] on div at bounding box center [509, 225] width 31 height 19
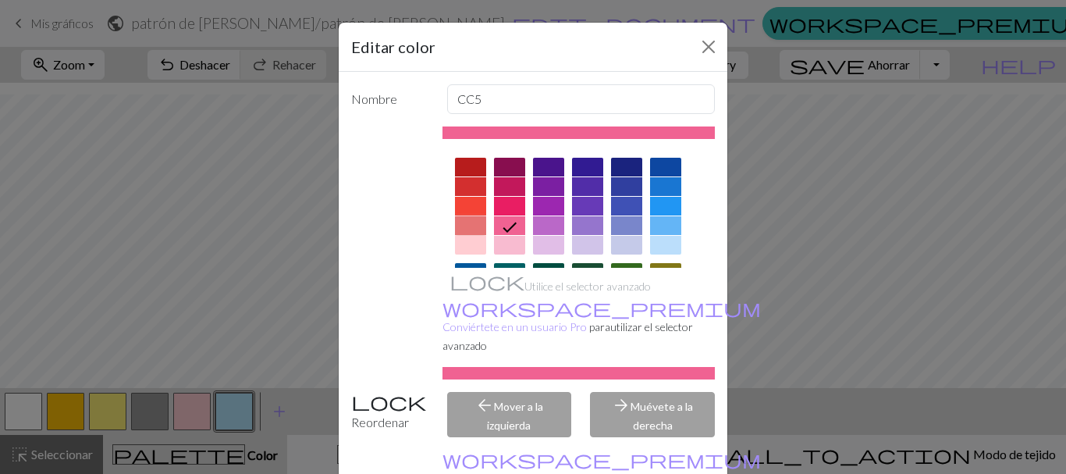
click at [462, 218] on div at bounding box center [470, 225] width 31 height 19
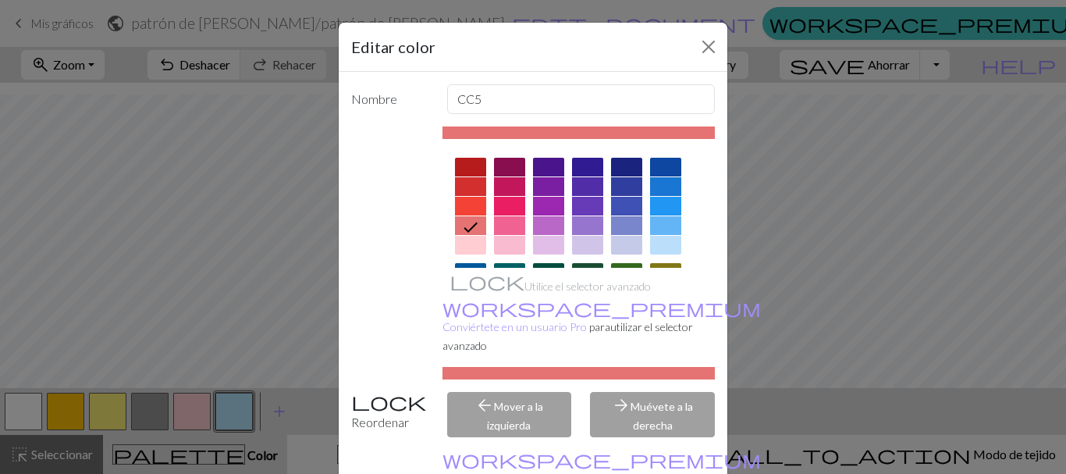
scroll to position [81, 0]
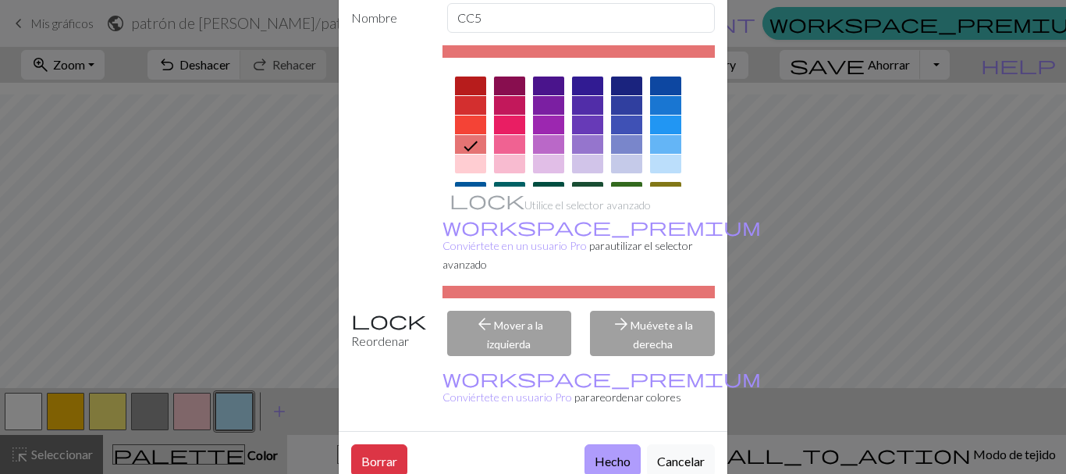
click at [619, 453] on font "Hecho" at bounding box center [612, 460] width 36 height 15
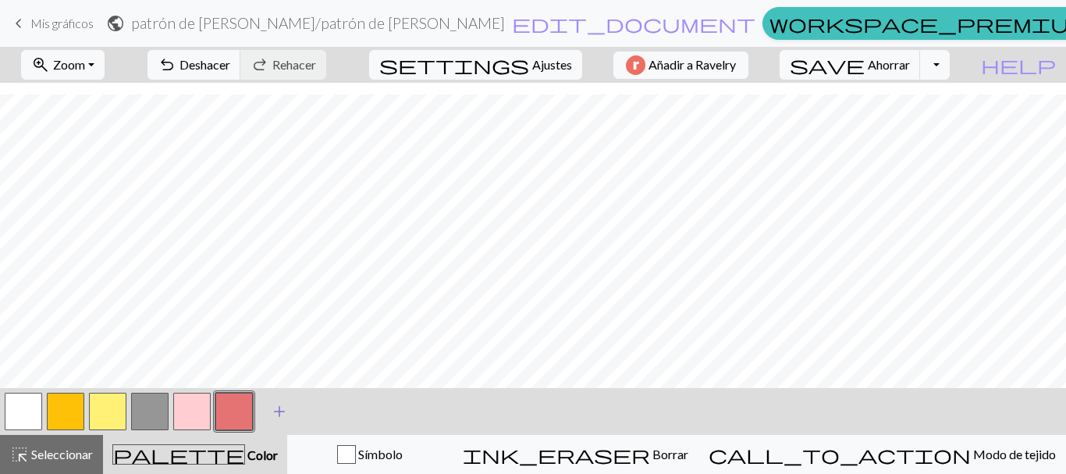
click at [285, 407] on span "add" at bounding box center [279, 411] width 19 height 22
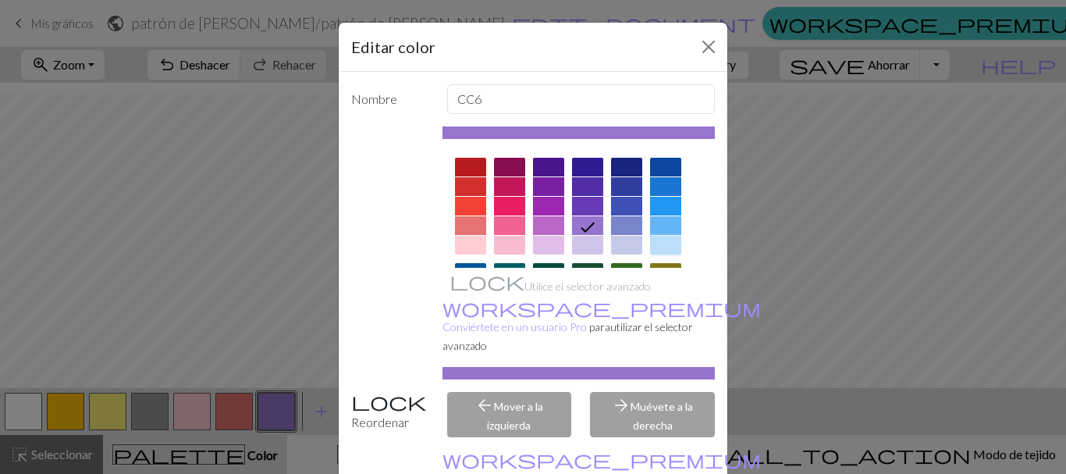
click at [655, 240] on div at bounding box center [665, 245] width 31 height 19
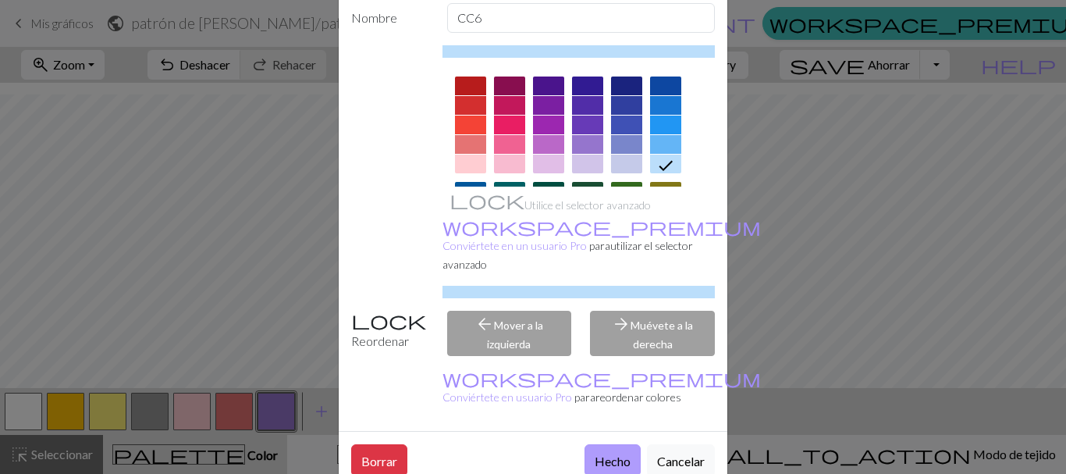
click at [601, 444] on button "Hecho" at bounding box center [612, 460] width 56 height 32
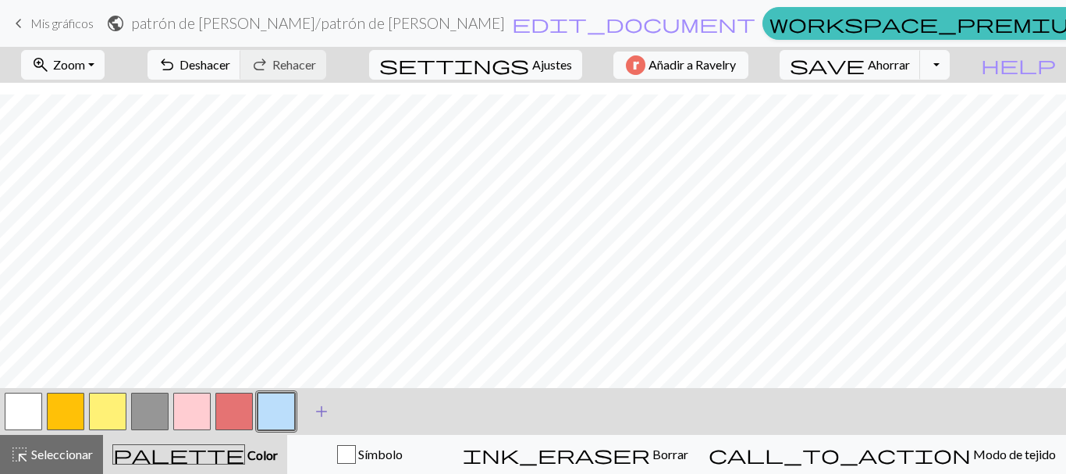
click at [318, 413] on span "add" at bounding box center [321, 411] width 19 height 22
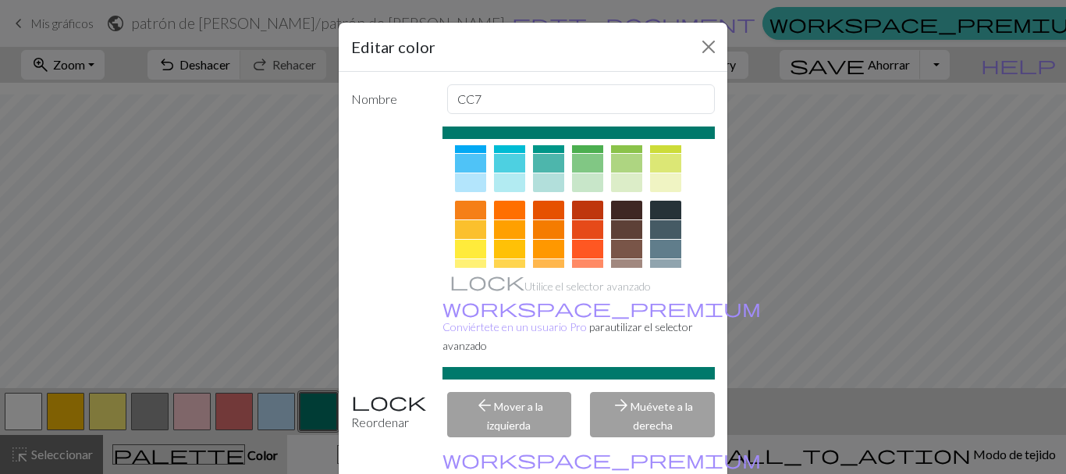
scroll to position [321, 0]
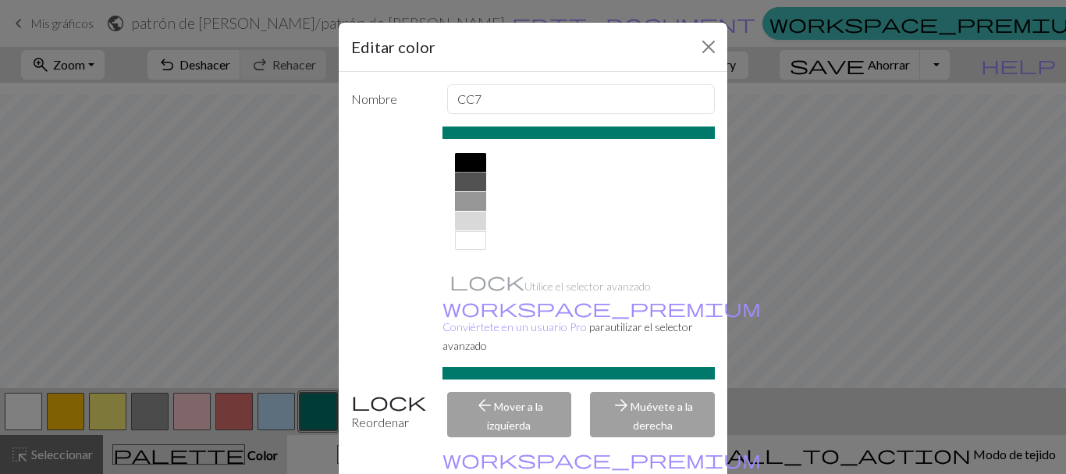
click at [468, 158] on div at bounding box center [470, 162] width 31 height 19
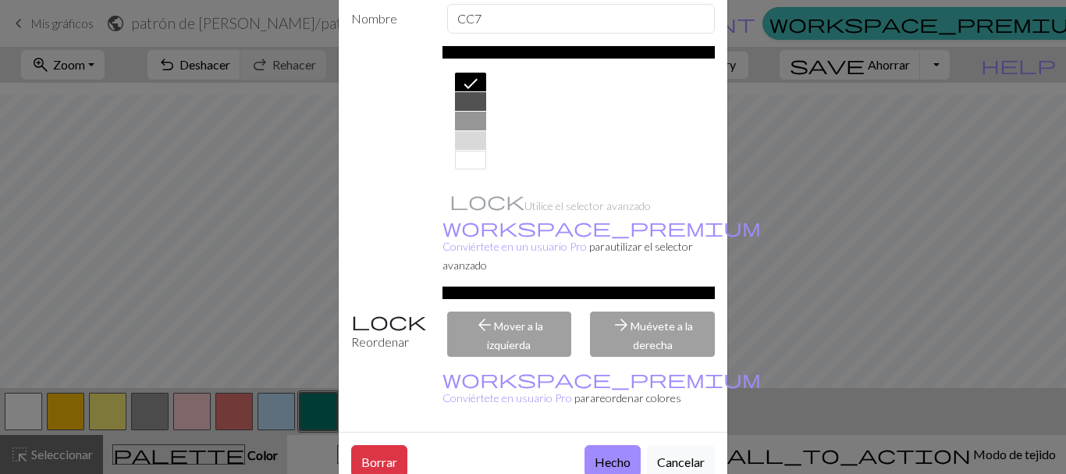
scroll to position [81, 0]
click at [614, 453] on font "Hecho" at bounding box center [612, 460] width 36 height 15
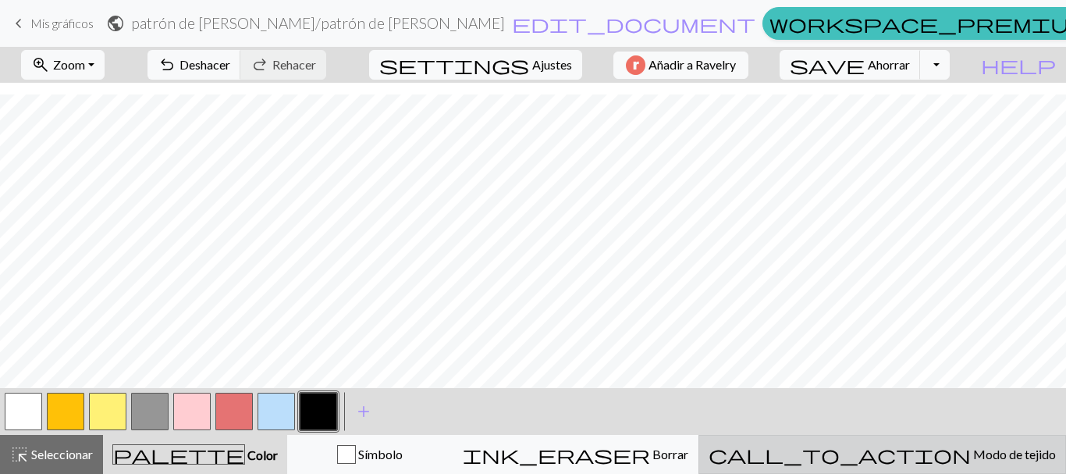
click at [973, 455] on font "Modo de tejido" at bounding box center [1014, 453] width 83 height 15
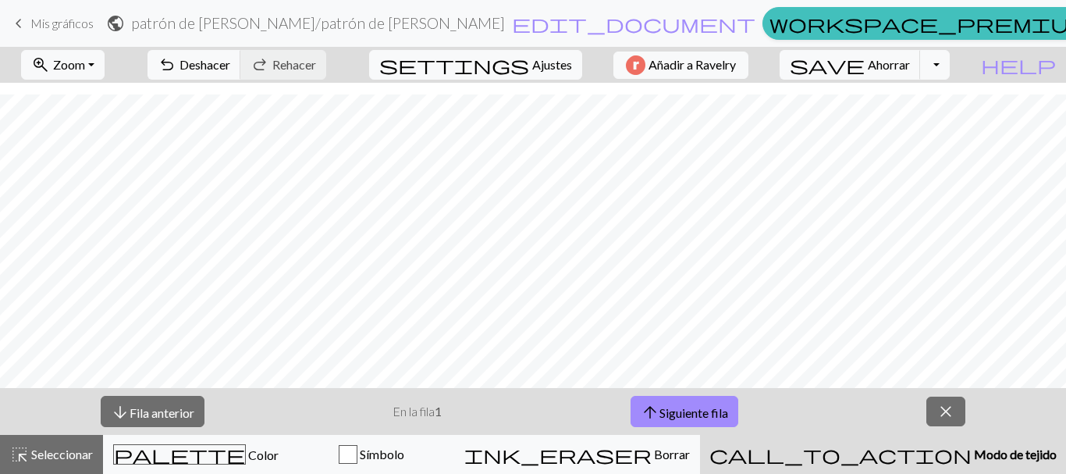
click at [974, 455] on font "Modo de tejido" at bounding box center [1015, 453] width 83 height 15
click at [948, 413] on span "close" at bounding box center [945, 411] width 19 height 22
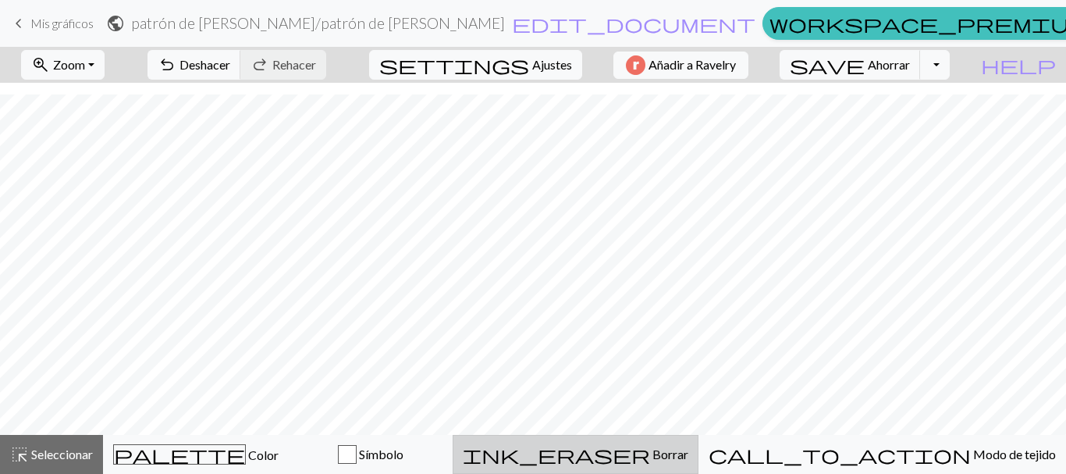
scroll to position [978, 0]
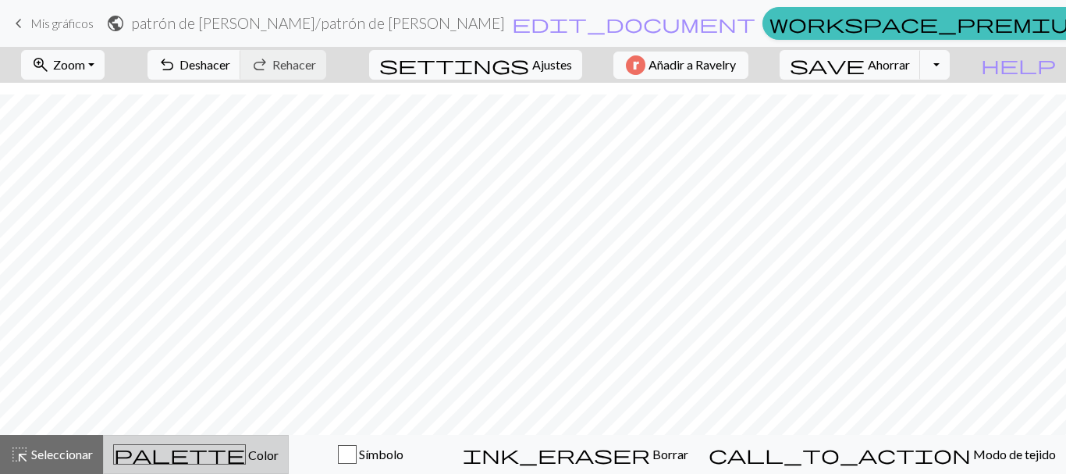
click at [237, 467] on button "palette Color Color" at bounding box center [196, 454] width 186 height 39
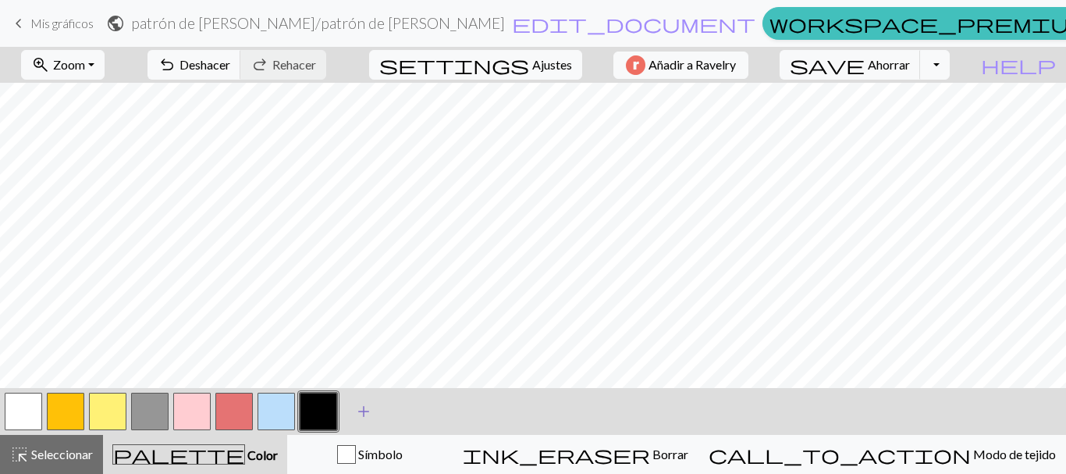
click at [360, 416] on span "add" at bounding box center [363, 411] width 19 height 22
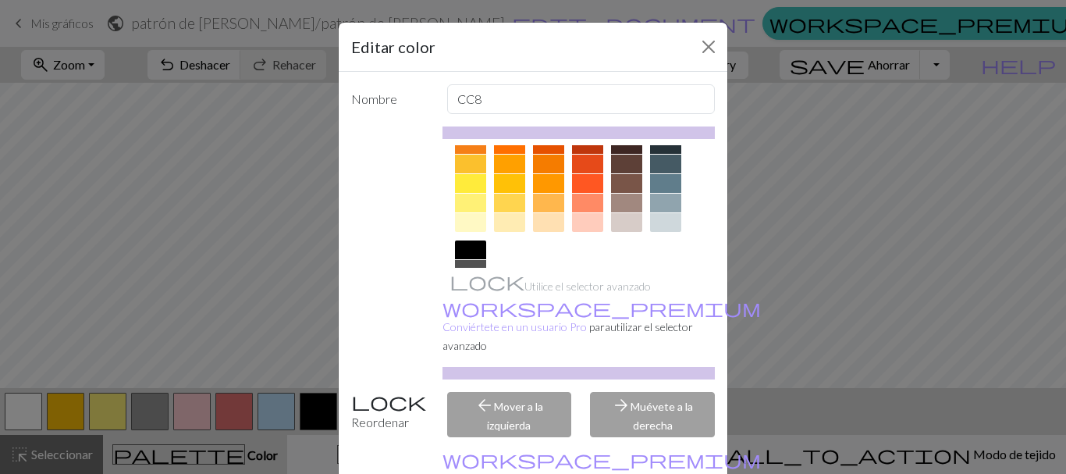
scroll to position [321, 0]
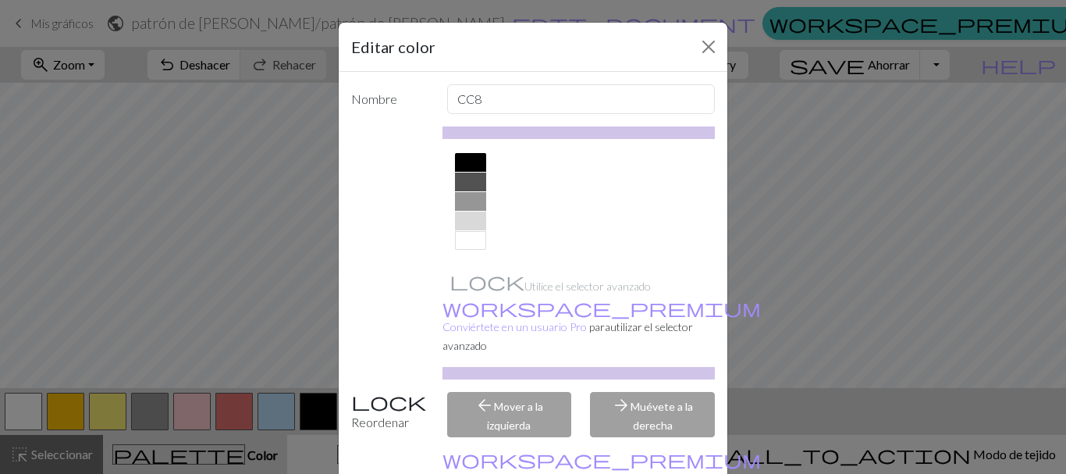
click at [468, 211] on div at bounding box center [470, 205] width 31 height 105
click at [470, 218] on div at bounding box center [470, 220] width 31 height 19
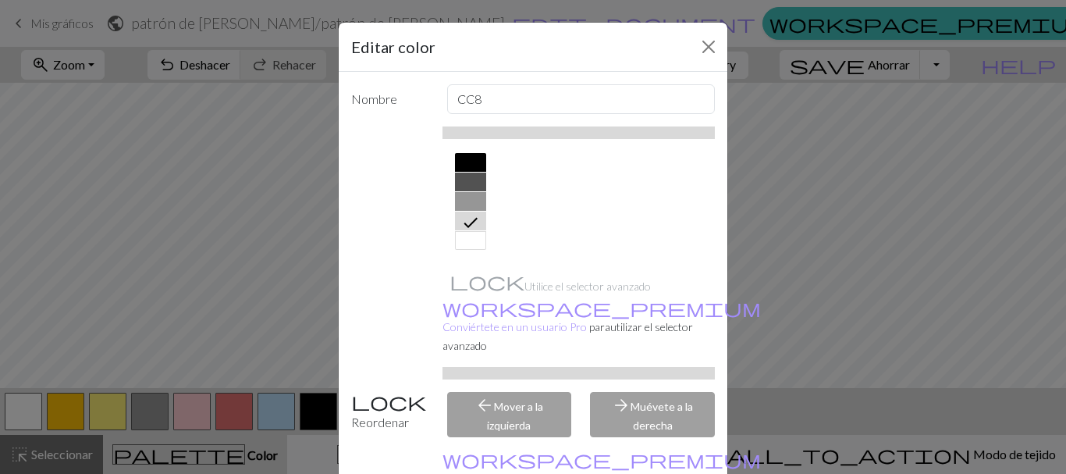
scroll to position [81, 0]
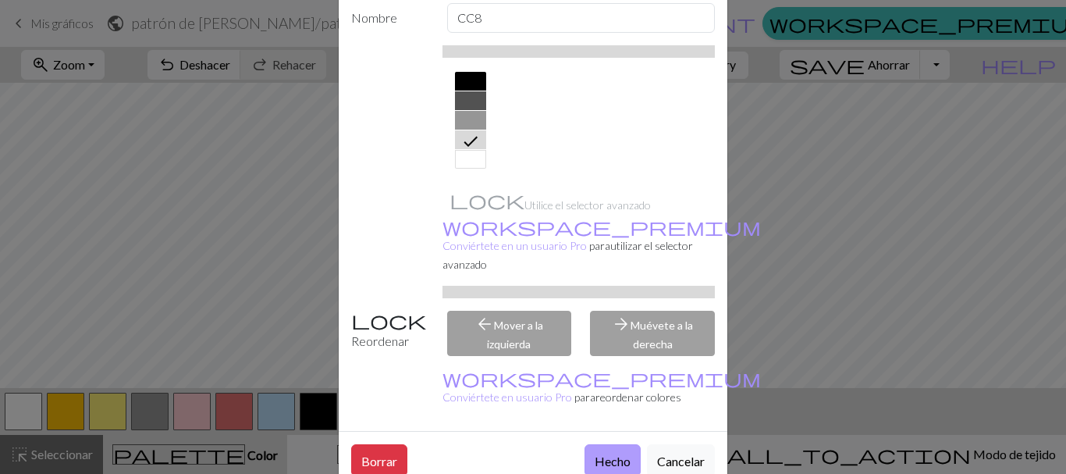
click at [600, 453] on font "Hecho" at bounding box center [612, 460] width 36 height 15
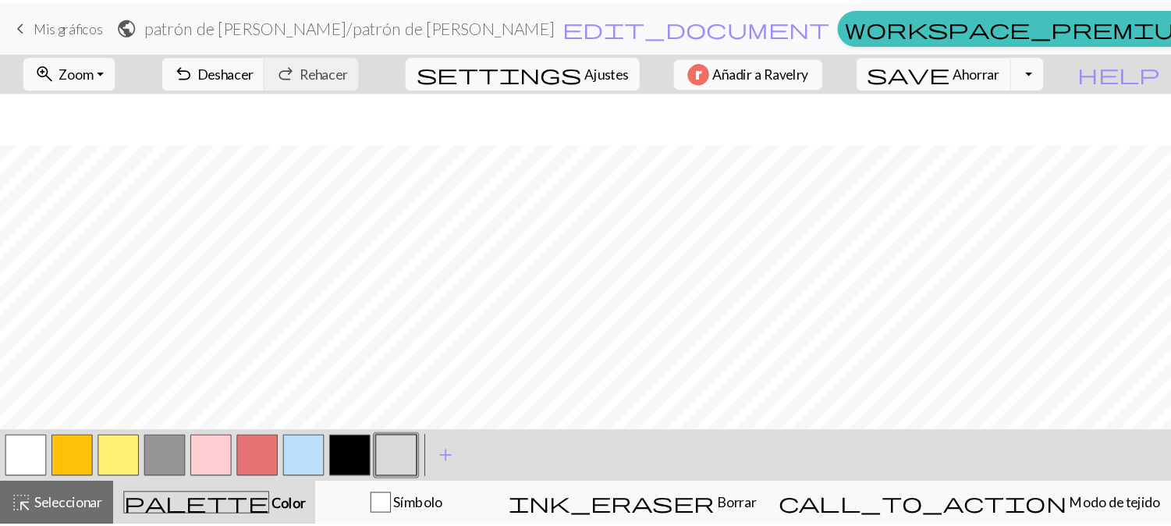
scroll to position [1025, 0]
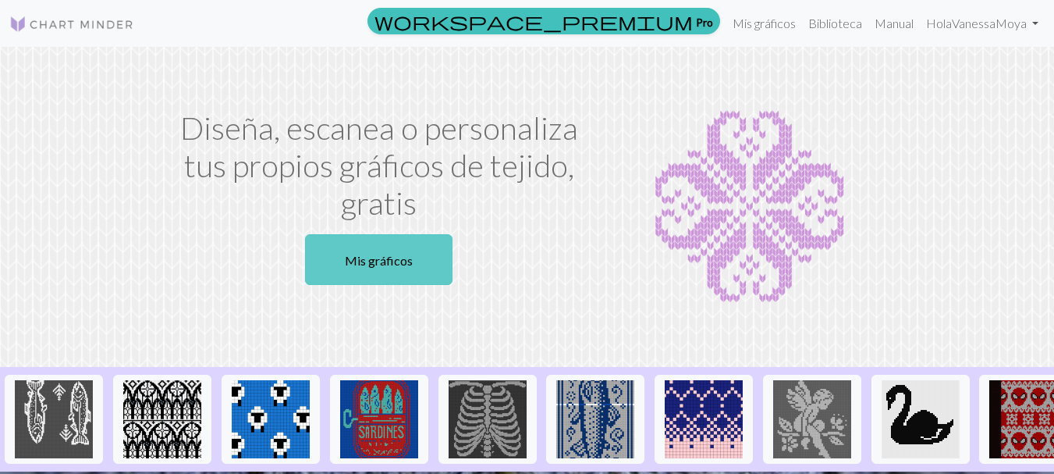
click at [393, 258] on font "Mis gráficos" at bounding box center [379, 260] width 68 height 15
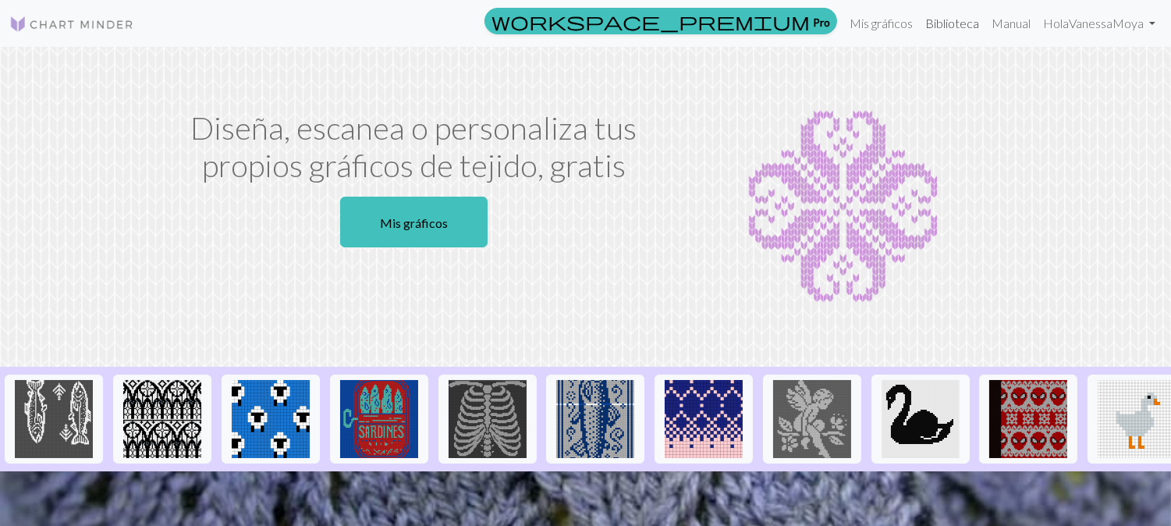
click at [940, 28] on font "Biblioteca" at bounding box center [952, 23] width 54 height 15
click at [930, 27] on font "Biblioteca" at bounding box center [952, 23] width 54 height 15
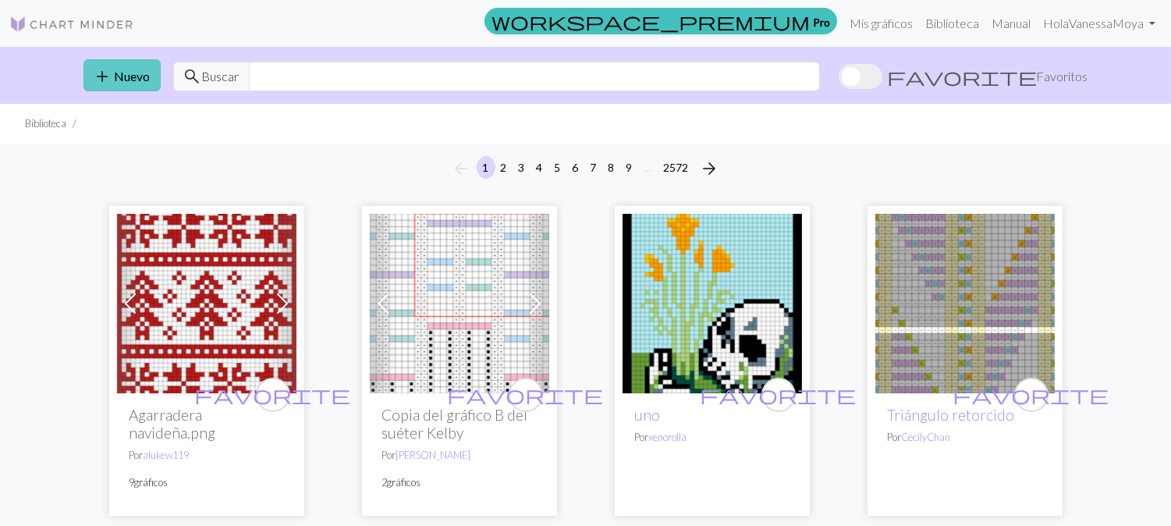
click at [115, 70] on font "Nuevo" at bounding box center [133, 76] width 36 height 15
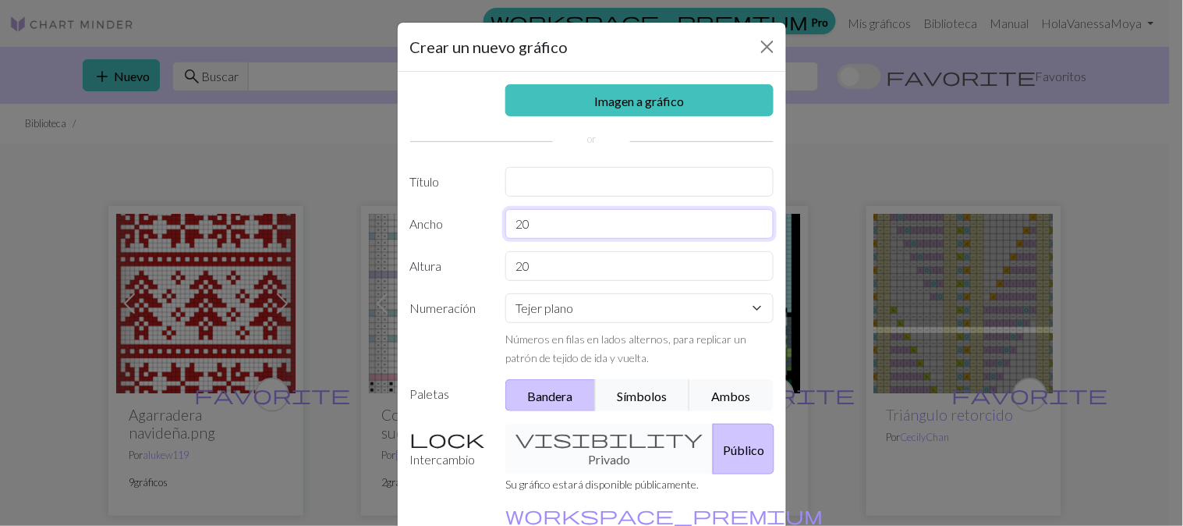
click at [541, 230] on input "20" at bounding box center [640, 224] width 268 height 30
type input "2"
type input "70"
click at [544, 263] on input "20" at bounding box center [640, 266] width 268 height 30
type input "2"
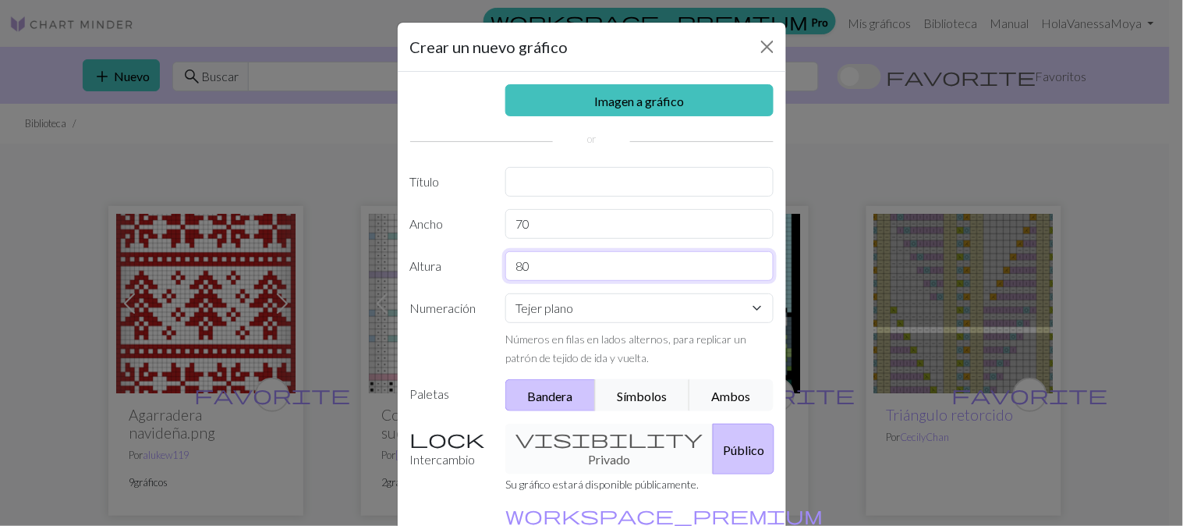
type input "80"
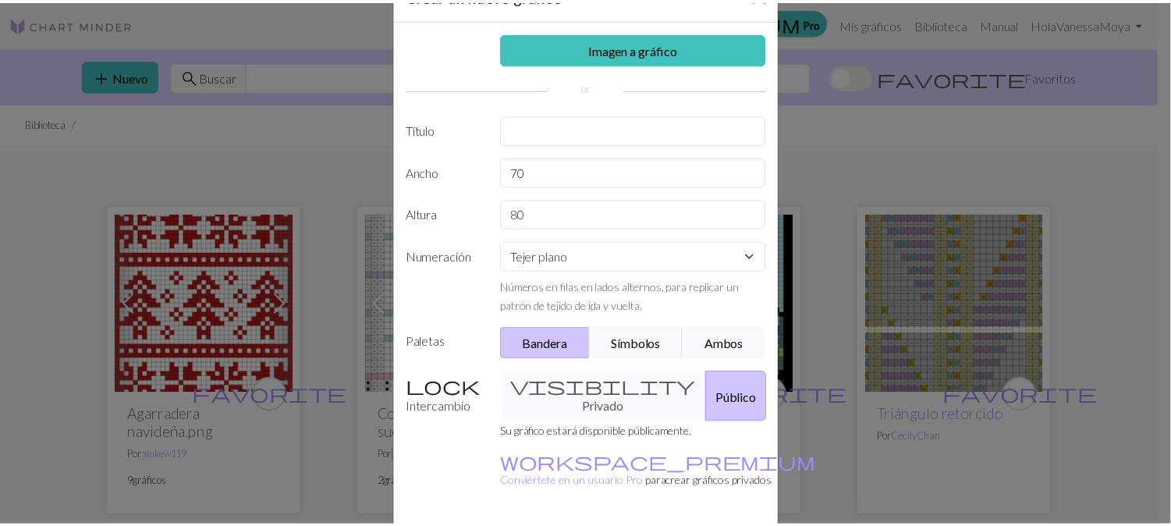
scroll to position [117, 0]
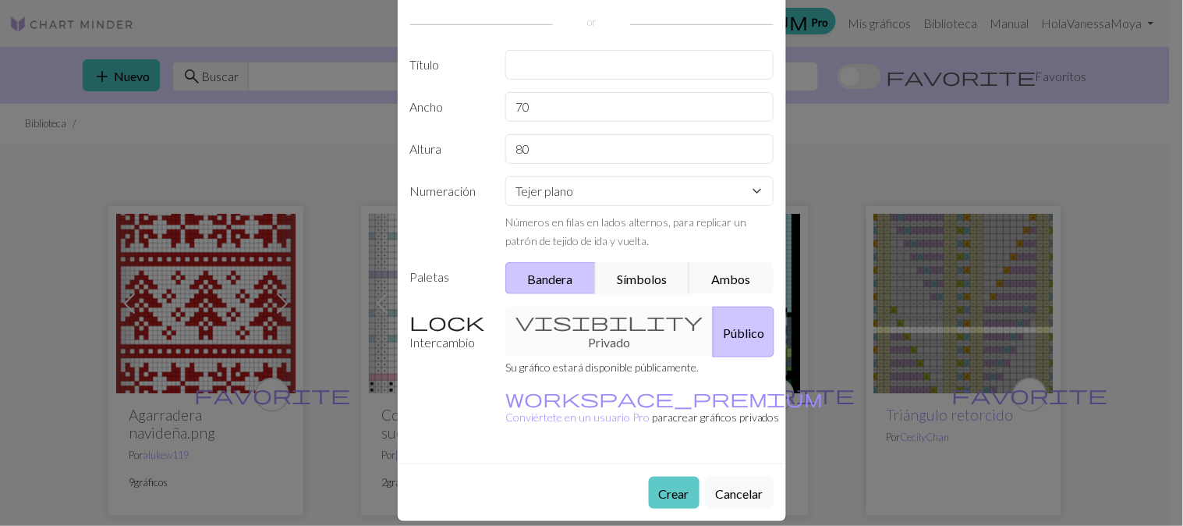
click at [676, 473] on button "Crear" at bounding box center [674, 493] width 51 height 32
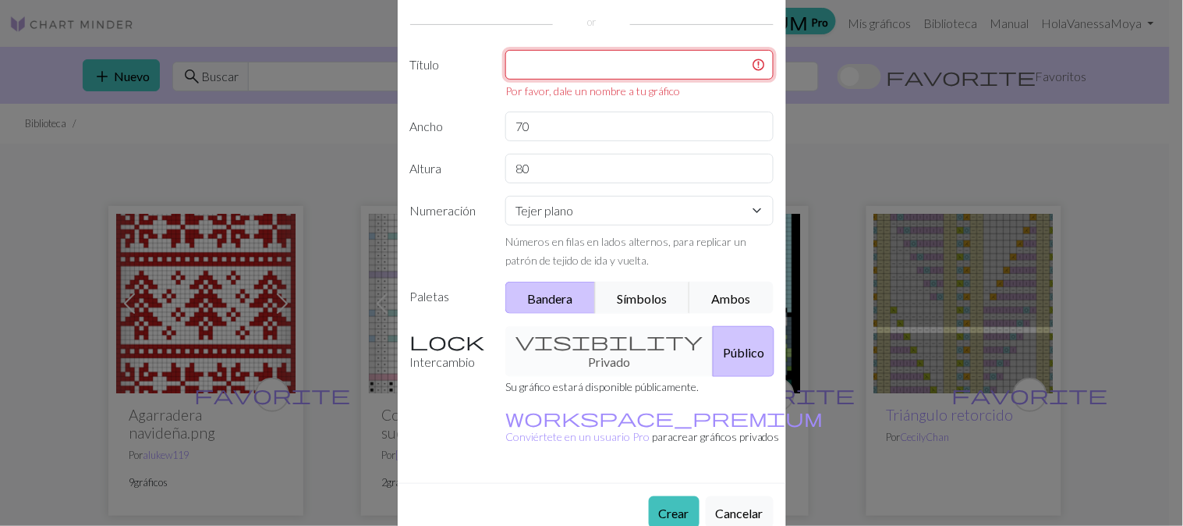
click at [644, 55] on input "text" at bounding box center [640, 65] width 268 height 30
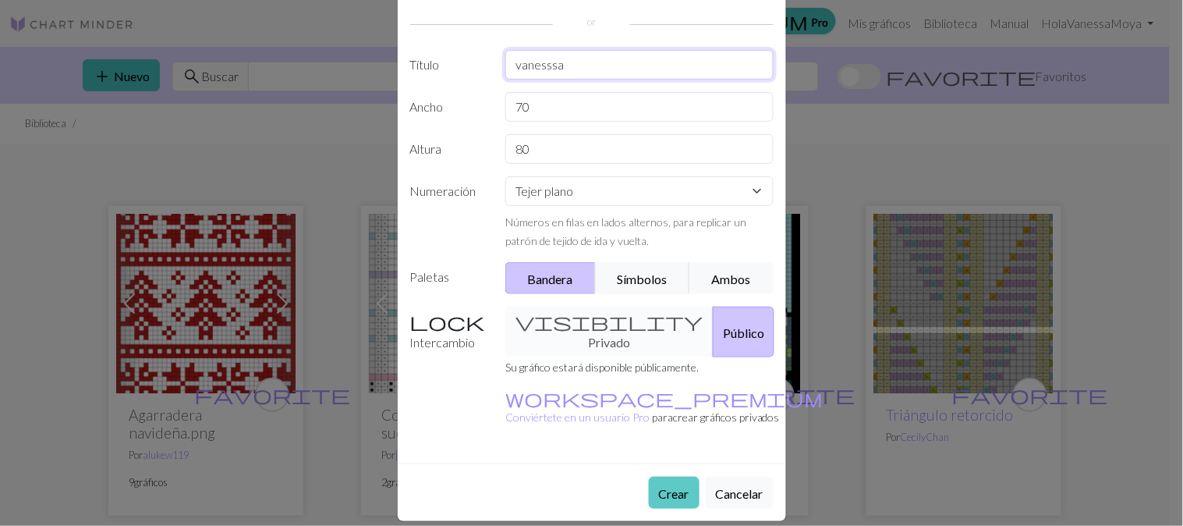
type input "vanesssa"
click at [683, 473] on button "Crear" at bounding box center [674, 493] width 51 height 32
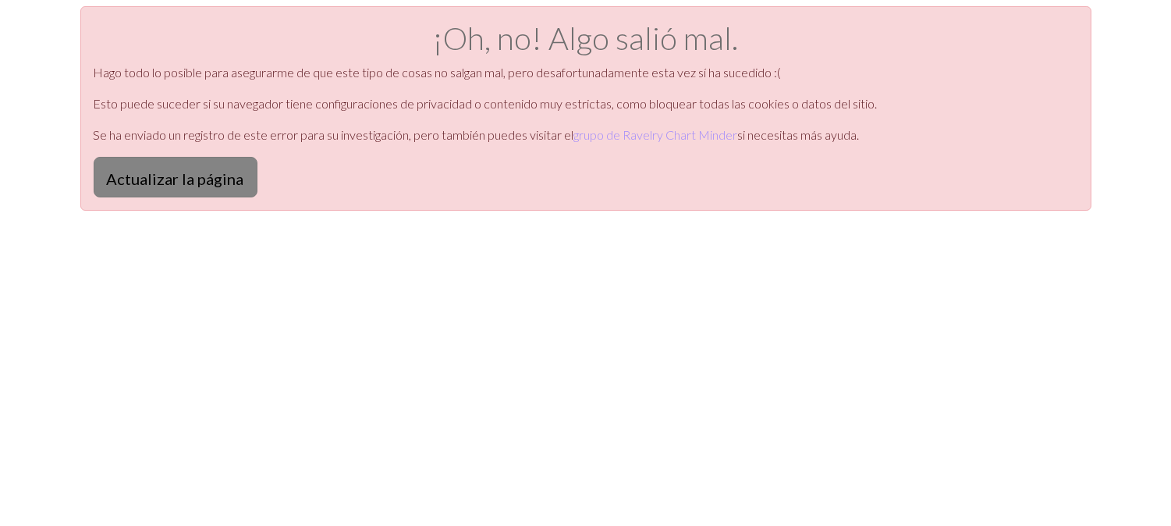
click at [224, 188] on button "Actualizar la página" at bounding box center [176, 177] width 164 height 41
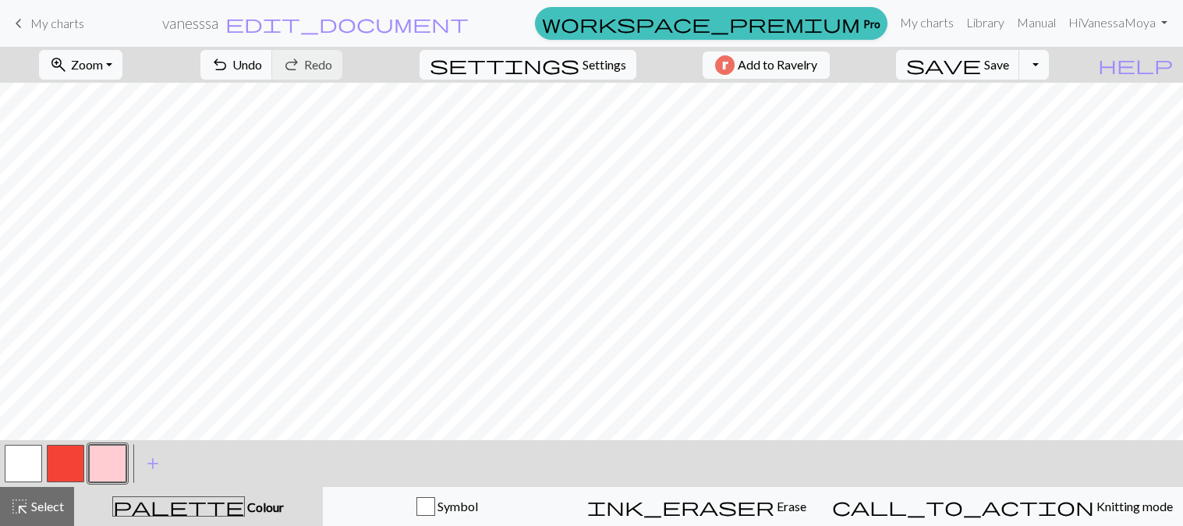
click at [76, 457] on div "Edit colour Name CC2 Use advanced picker workspace_premium Become a Pro user to…" at bounding box center [591, 263] width 1183 height 526
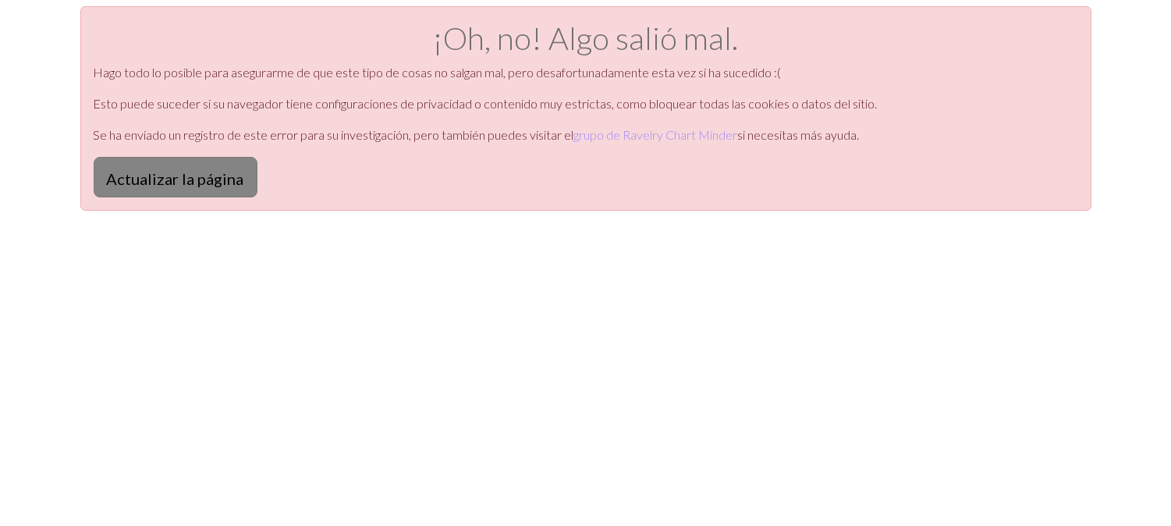
click at [182, 172] on font "Actualizar la página" at bounding box center [175, 178] width 137 height 19
